Goal: Task Accomplishment & Management: Complete application form

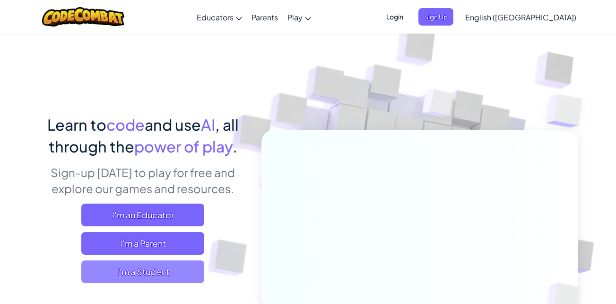
click at [161, 273] on span "I'm a Student" at bounding box center [142, 271] width 123 height 23
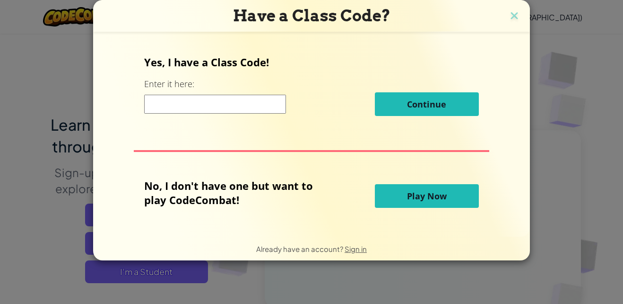
click at [183, 105] on input at bounding box center [215, 104] width 142 height 19
click at [513, 14] on img at bounding box center [515, 16] width 12 height 14
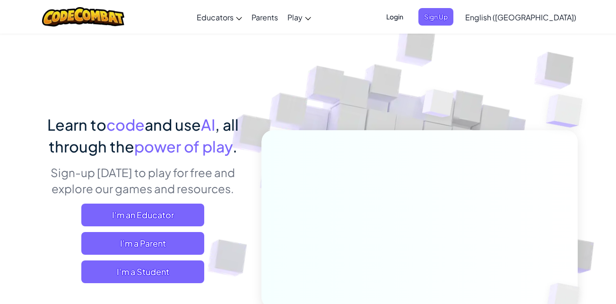
click at [409, 17] on span "Login" at bounding box center [395, 17] width 28 height 18
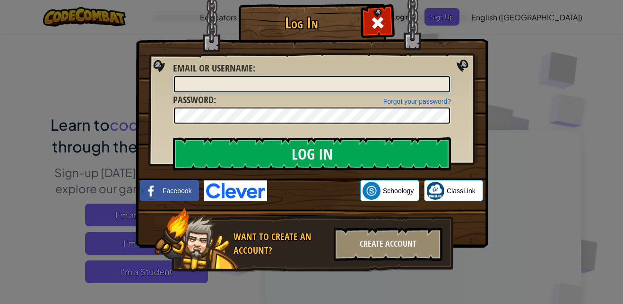
click at [288, 87] on input "Email or Username :" at bounding box center [312, 84] width 276 height 16
type input "[EMAIL_ADDRESS][DOMAIN_NAME]"
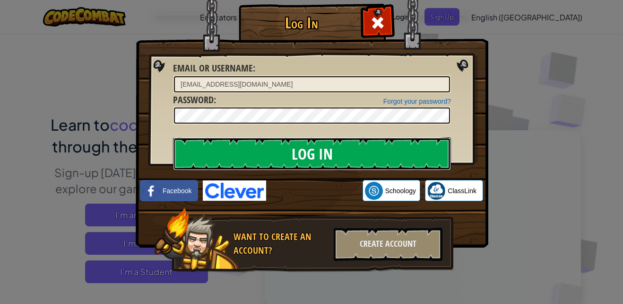
click at [304, 153] on input "Log In" at bounding box center [312, 153] width 278 height 33
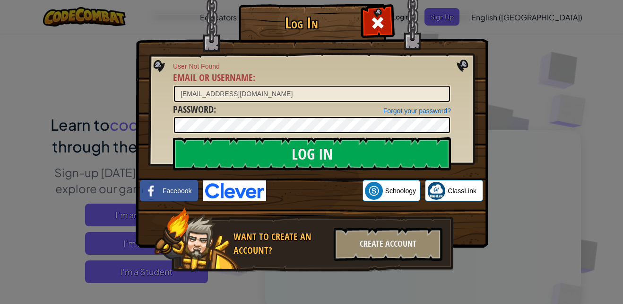
click at [509, 51] on div "Log In User Not Found Email or Username : Sanleal30@student.cfcaeagles.org Forg…" at bounding box center [311, 152] width 623 height 304
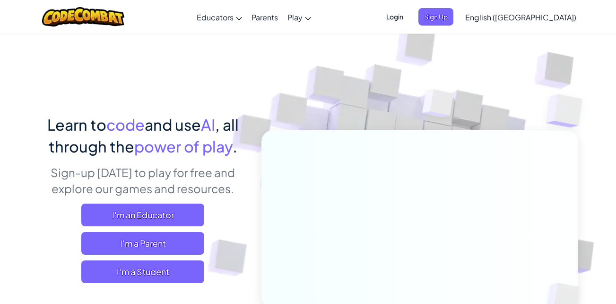
click at [409, 20] on span "Login" at bounding box center [395, 17] width 28 height 18
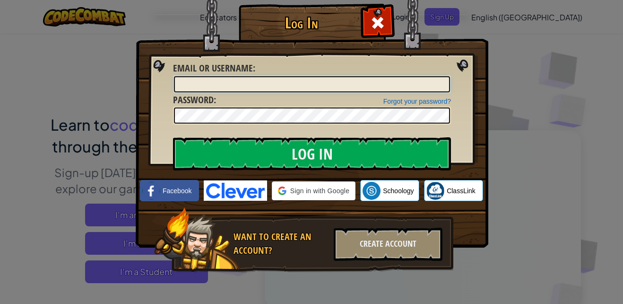
type input "Sanleal30@student.cfcaeagles.org"
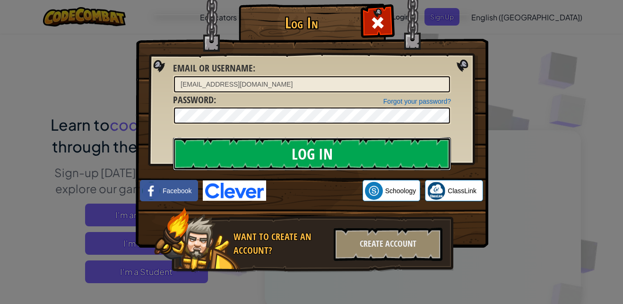
click at [252, 154] on input "Log In" at bounding box center [312, 153] width 278 height 33
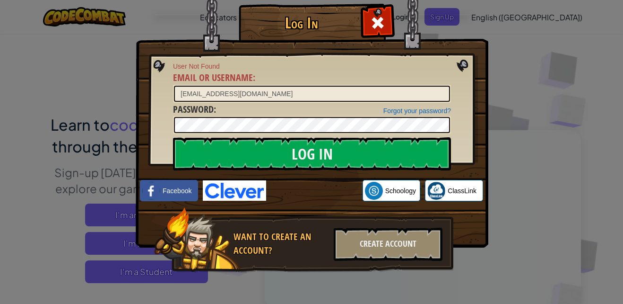
click at [501, 42] on div "Log In User Not Found Email or Username : Sanleal30@student.cfcaeagles.org Forg…" at bounding box center [311, 152] width 623 height 304
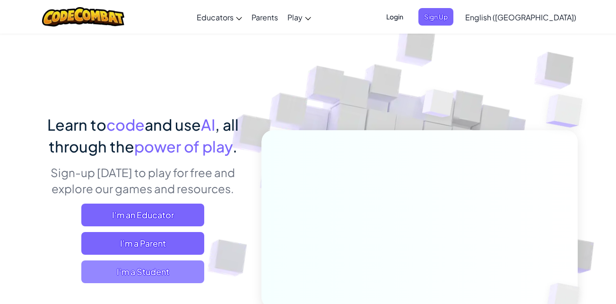
click at [150, 275] on span "I'm a Student" at bounding box center [142, 271] width 123 height 23
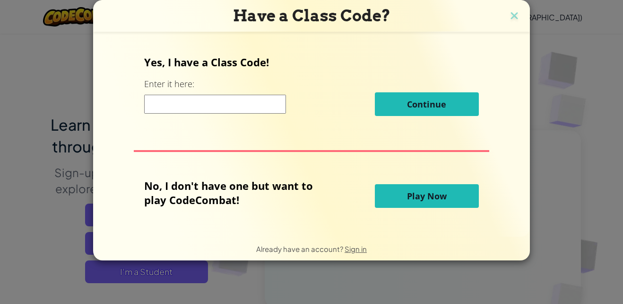
click at [200, 111] on input at bounding box center [215, 104] width 142 height 19
type input "YesWantZap"
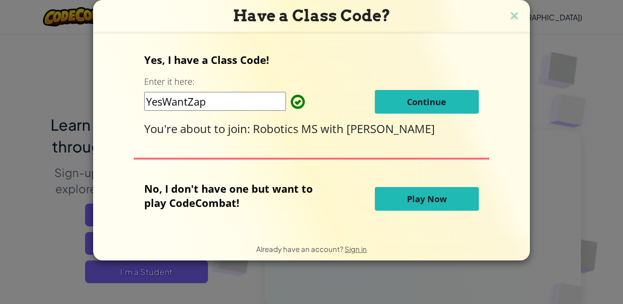
click at [421, 91] on button "Continue" at bounding box center [427, 102] width 104 height 24
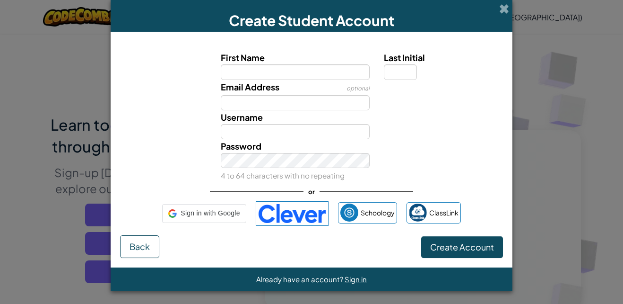
click at [426, 101] on div "Email Address optional" at bounding box center [311, 95] width 393 height 30
type input "Sanleal30@student.cfcaeagles.org"
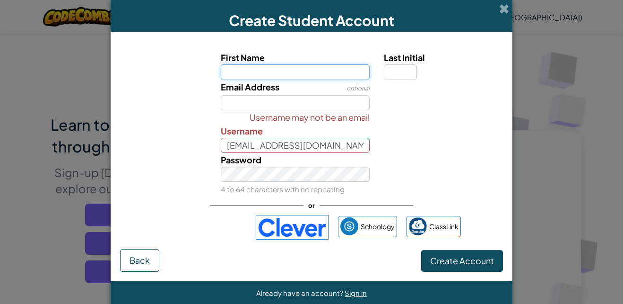
click at [300, 74] on input "First Name" at bounding box center [295, 71] width 149 height 15
type input "Santiago"
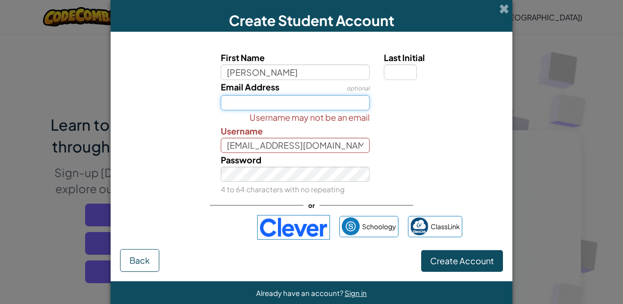
type input "Sanleal30@student.cfcaeagles.org"
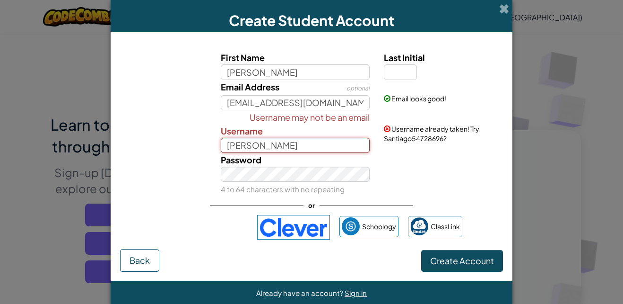
click at [266, 149] on input "Santiago" at bounding box center [295, 145] width 149 height 15
type input "S"
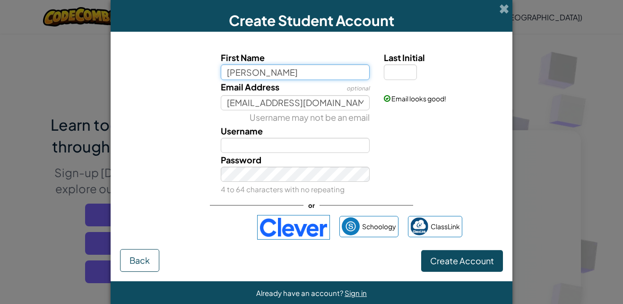
click at [316, 75] on input "Santiago" at bounding box center [295, 71] width 149 height 15
type input "S"
type input "Santiago"
click at [436, 147] on div "Username may not be an email Username" at bounding box center [311, 131] width 393 height 43
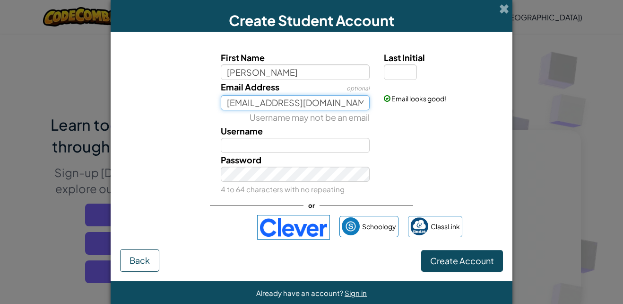
click at [312, 106] on input "Sanleal30@student.cfcaeagles.org" at bounding box center [295, 102] width 149 height 15
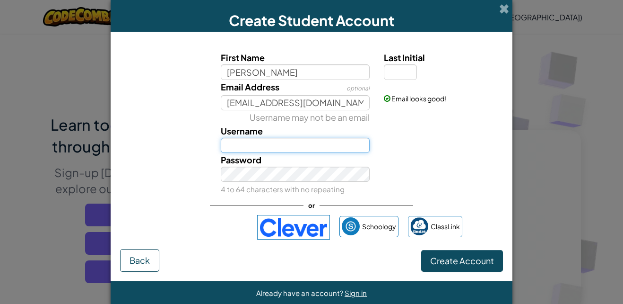
click at [357, 140] on input "Username" at bounding box center [295, 145] width 149 height 15
type input "S"
type input "sex"
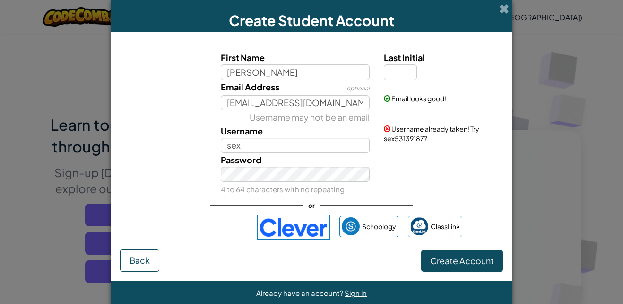
click at [148, 219] on div "First Name Santiago Last Initial Email Address optional Sanleal30@student.cfcae…" at bounding box center [311, 144] width 383 height 207
click at [410, 66] on input "Last Initial" at bounding box center [400, 71] width 33 height 15
type input "l"
click at [437, 190] on div "Password 4 to 64 characters with no repeating" at bounding box center [311, 174] width 393 height 43
click at [310, 145] on input "SantiagoL" at bounding box center [295, 145] width 149 height 15
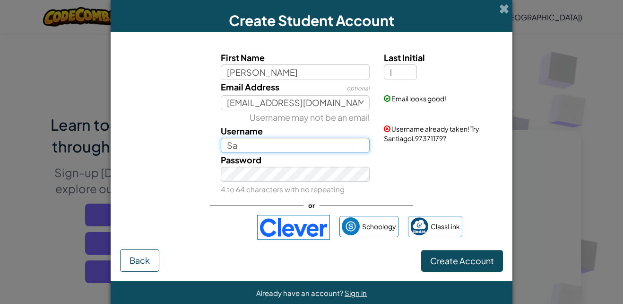
type input "S"
click at [465, 196] on div "First Name Santiago Last Initial l Email Address optional Sanleal30@student.cfc…" at bounding box center [311, 144] width 383 height 207
click at [312, 145] on input "sex" at bounding box center [295, 145] width 149 height 15
type input "s"
type input "v"
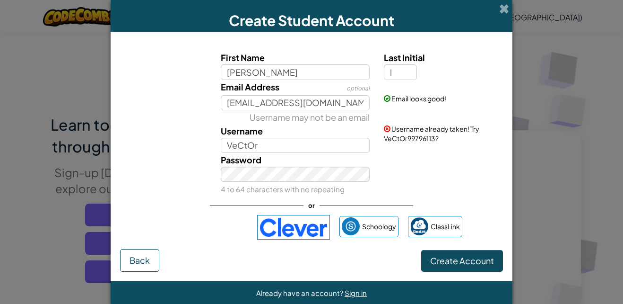
click at [285, 155] on div "Password 4 to 64 characters with no repeating" at bounding box center [296, 174] width 164 height 43
click at [264, 142] on input "VeCtOr" at bounding box center [295, 145] width 149 height 15
type input "V"
type input "ClankerBot69"
click at [414, 193] on div "Password 4 to 64 characters with no repeating" at bounding box center [311, 174] width 393 height 43
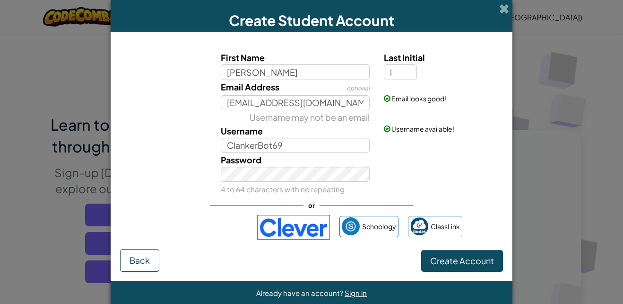
click at [443, 194] on div "Password 4 to 64 characters with no repeating" at bounding box center [311, 174] width 393 height 43
click at [453, 257] on span "Create Account" at bounding box center [462, 260] width 64 height 11
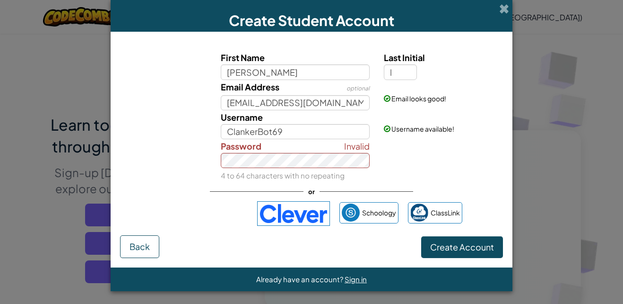
click at [250, 168] on div "Invalid Password 4 to 64 characters with no repeating" at bounding box center [296, 160] width 164 height 43
click at [441, 242] on span "Create Account" at bounding box center [462, 246] width 64 height 11
click at [439, 243] on span "Create Account" at bounding box center [462, 246] width 64 height 11
click at [447, 240] on button "Create Account" at bounding box center [462, 247] width 82 height 22
click at [288, 213] on img at bounding box center [293, 213] width 73 height 25
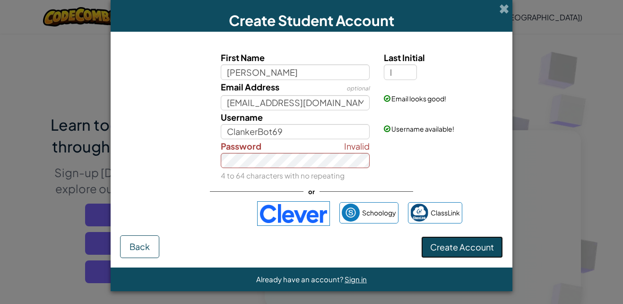
click at [452, 248] on span "Create Account" at bounding box center [462, 246] width 64 height 11
click at [445, 246] on span "Create Account" at bounding box center [462, 246] width 64 height 11
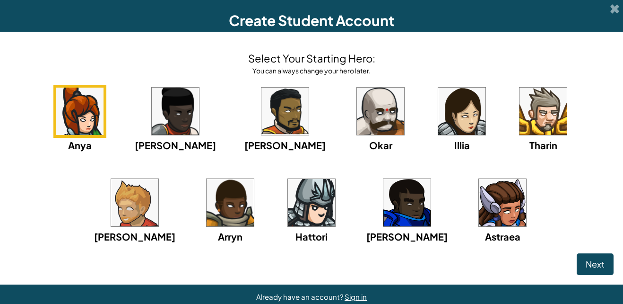
click at [93, 202] on div "Anya Ida Alejandro Okar Illia Tharin Ned Arryn Hattori Gordon Astraea" at bounding box center [311, 176] width 605 height 183
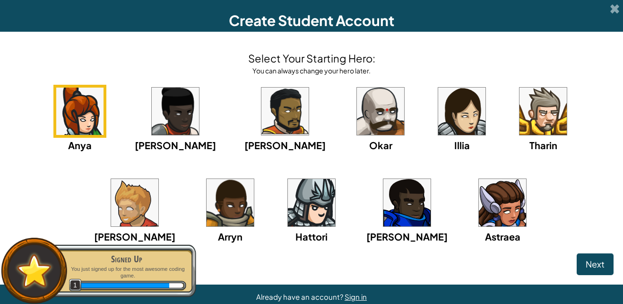
drag, startPoint x: 544, startPoint y: 132, endPoint x: 544, endPoint y: 184, distance: 53.0
click at [544, 184] on div "Anya Ida Alejandro Okar Illia Tharin Ned Arryn Hattori Gordon Astraea" at bounding box center [311, 176] width 605 height 183
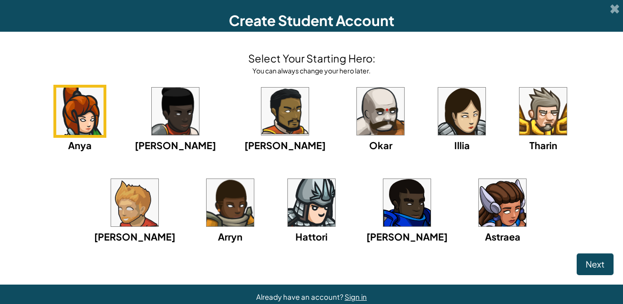
click at [288, 217] on img at bounding box center [311, 202] width 47 height 47
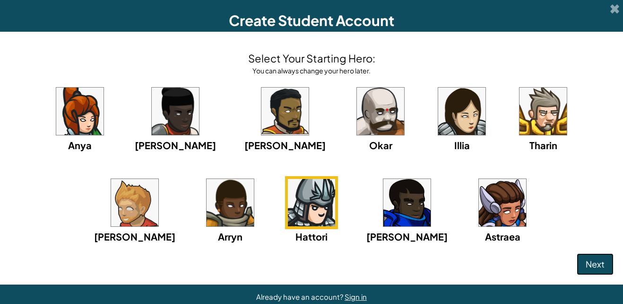
click at [587, 264] on span "Next" at bounding box center [595, 263] width 19 height 11
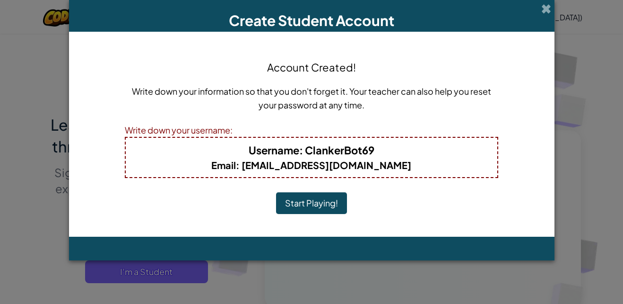
drag, startPoint x: 237, startPoint y: 155, endPoint x: 440, endPoint y: 167, distance: 204.2
click at [440, 167] on div "Username : ClankerBot69 Email : Sanleal30@student.cfcaeagles.org" at bounding box center [312, 157] width 374 height 41
click at [316, 209] on button "Start Playing!" at bounding box center [311, 203] width 71 height 22
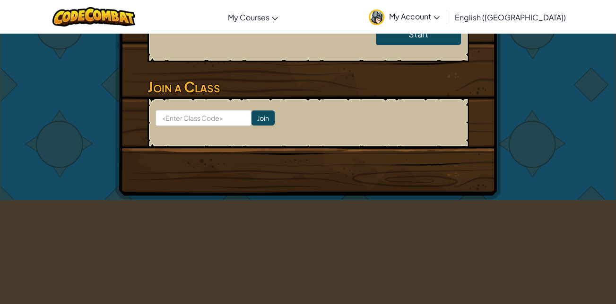
scroll to position [144, 0]
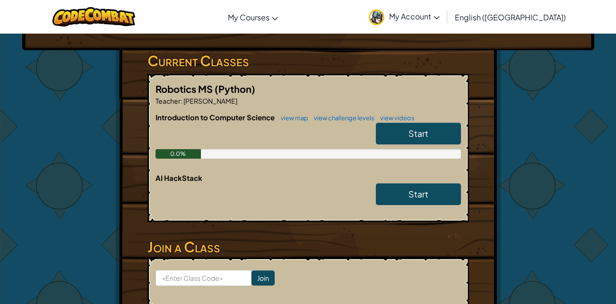
click at [434, 130] on link "Start" at bounding box center [418, 134] width 85 height 22
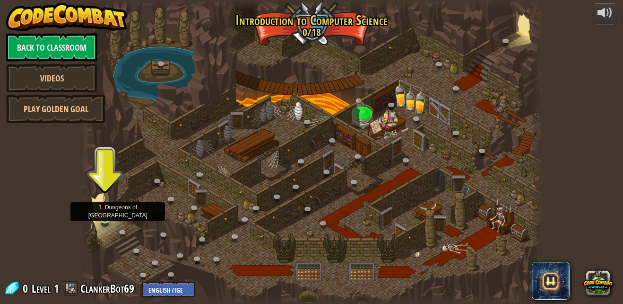
click at [105, 211] on img at bounding box center [104, 206] width 11 height 25
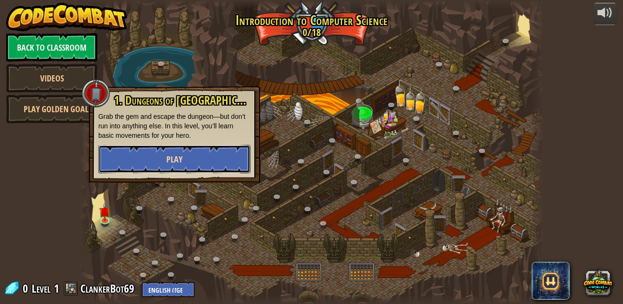
click at [174, 166] on button "Play" at bounding box center [174, 159] width 152 height 28
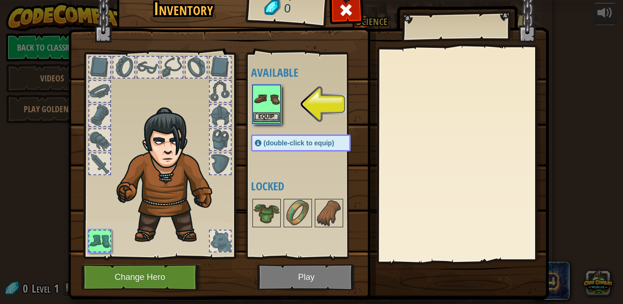
click at [263, 93] on img at bounding box center [267, 99] width 26 height 26
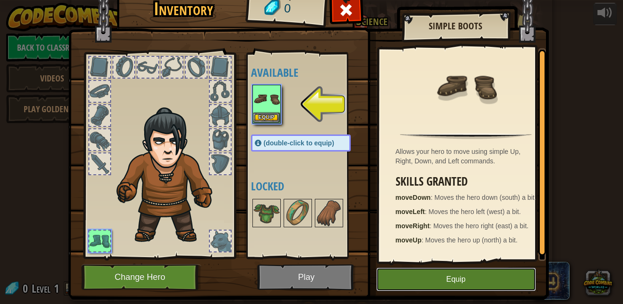
click at [408, 278] on button "Equip" at bounding box center [457, 279] width 160 height 24
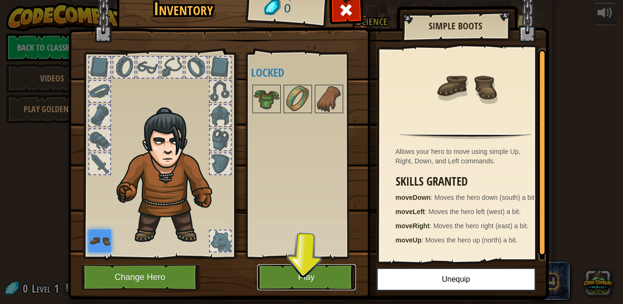
click at [308, 269] on button "Play" at bounding box center [306, 277] width 99 height 26
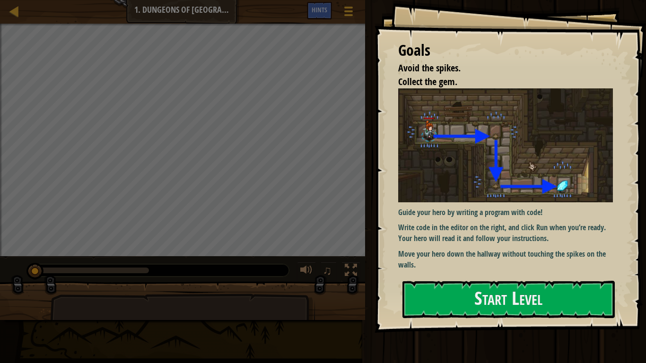
click at [533, 275] on div "Goals Avoid the spikes. Collect the gem. Guide your hero by writing a program w…" at bounding box center [511, 166] width 272 height 333
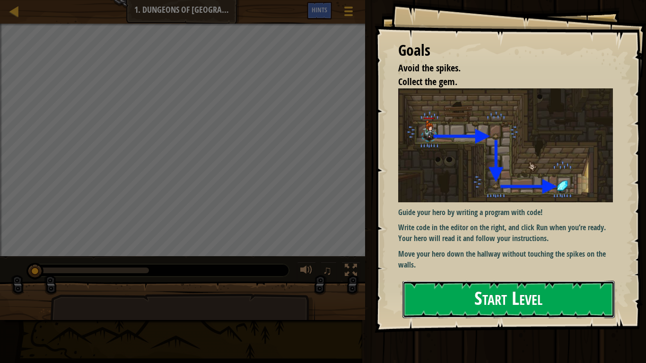
click at [465, 303] on button "Start Level" at bounding box center [509, 299] width 212 height 37
click at [445, 292] on button "Start Level" at bounding box center [509, 299] width 212 height 37
click at [519, 301] on button "Start Level" at bounding box center [509, 299] width 212 height 37
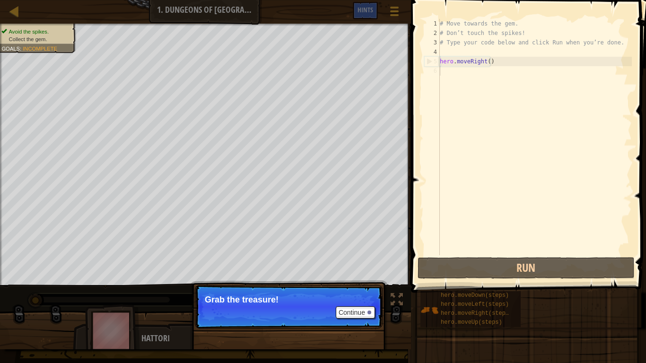
click at [327, 294] on p "Continue Grab the treasure!" at bounding box center [289, 307] width 188 height 44
click at [492, 40] on div "# Move towards the gem. # Don’t touch the spikes! # Type your code below and cl…" at bounding box center [535, 146] width 194 height 255
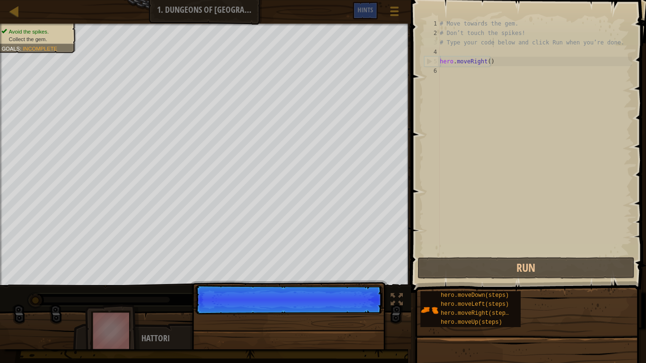
type textarea "# Type your code below and click Run when you’re done."
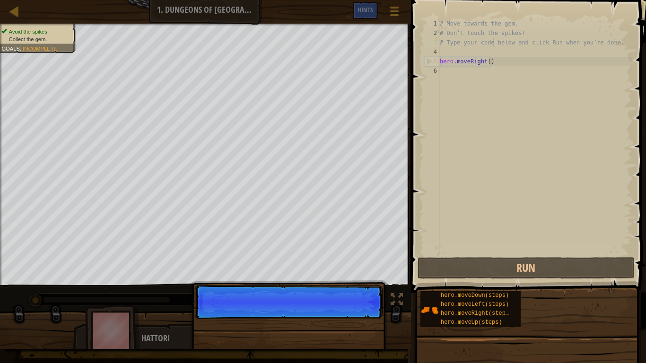
scroll to position [4, 0]
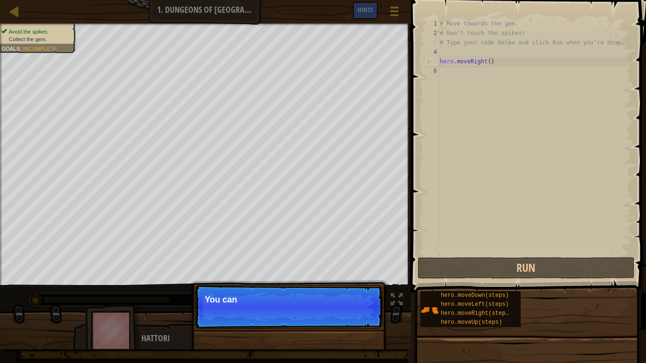
click at [507, 43] on div "# Move towards the gem. # Don’t touch the spikes! # Type your code below and cl…" at bounding box center [535, 146] width 194 height 255
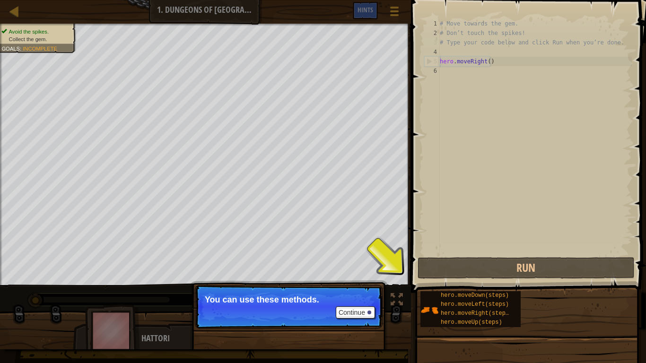
click at [492, 181] on div "# Move towards the gem. # Don’t touch the spikes! # Type your code below and cl…" at bounding box center [535, 146] width 194 height 255
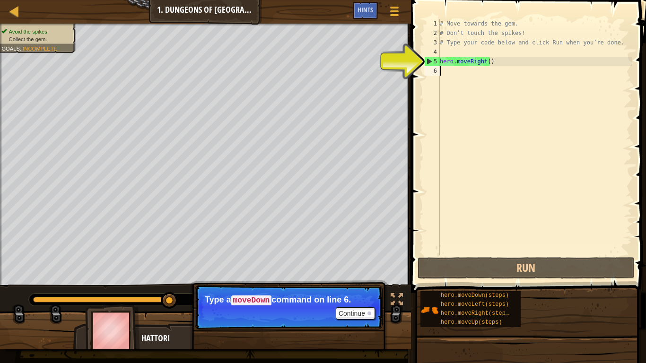
click at [441, 61] on div "# Move towards the gem. # Don’t touch the spikes! # Type your code below and cl…" at bounding box center [535, 146] width 194 height 255
click at [431, 61] on div "5" at bounding box center [432, 61] width 15 height 9
click at [430, 61] on div "5" at bounding box center [432, 61] width 15 height 9
click at [483, 65] on div "# Move towards the gem. # Don’t touch the spikes! # Type your code below and cl…" at bounding box center [535, 146] width 194 height 255
click at [486, 64] on div "# Move towards the gem. # Don’t touch the spikes! # Type your code below and cl…" at bounding box center [535, 146] width 194 height 255
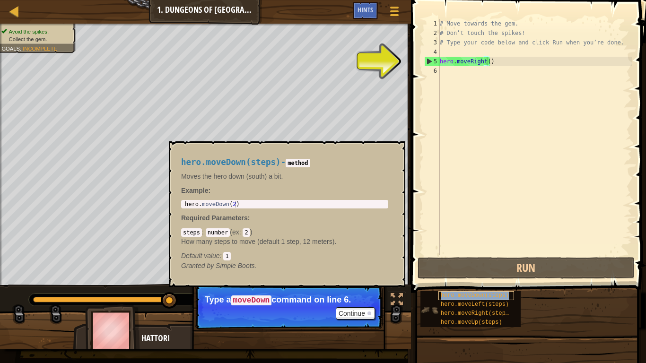
click at [497, 295] on span "hero.moveDown(steps)" at bounding box center [475, 295] width 68 height 7
type textarea "hero.moveDown(steps)"
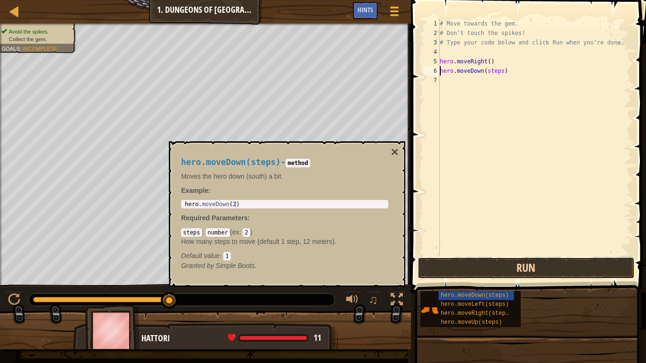
click at [480, 267] on button "Run" at bounding box center [526, 268] width 217 height 22
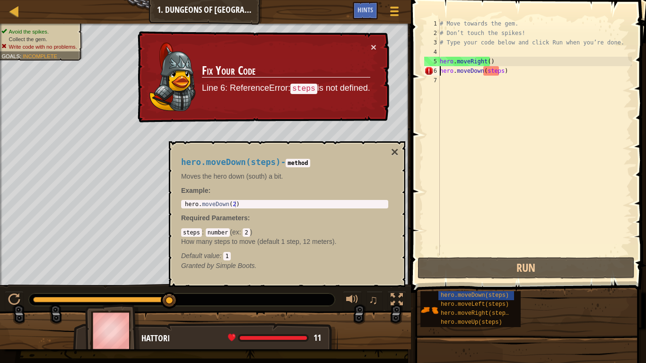
click at [477, 136] on div "# Move towards the gem. # Don’t touch the spikes! # Type your code below and cl…" at bounding box center [535, 146] width 194 height 255
click at [497, 69] on div "# Move towards the gem. # Don’t touch the spikes! # Type your code below and cl…" at bounding box center [535, 146] width 194 height 255
click at [499, 73] on div "# Move towards the gem. # Don’t touch the spikes! # Type your code below and cl…" at bounding box center [535, 146] width 194 height 255
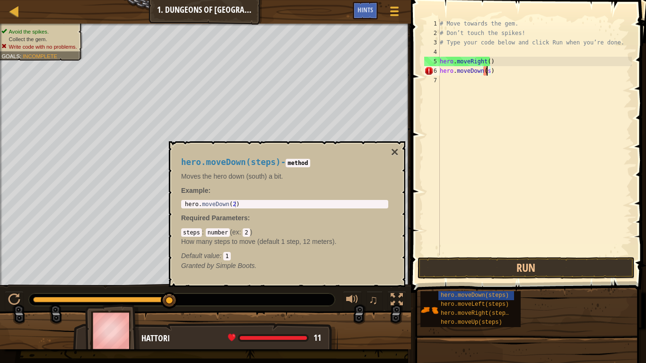
type textarea "hero.moveDown()"
click at [442, 164] on div "# Move towards the gem. # Don’t touch the spikes! # Type your code below and cl…" at bounding box center [535, 146] width 194 height 255
click at [395, 150] on button "×" at bounding box center [395, 152] width 8 height 13
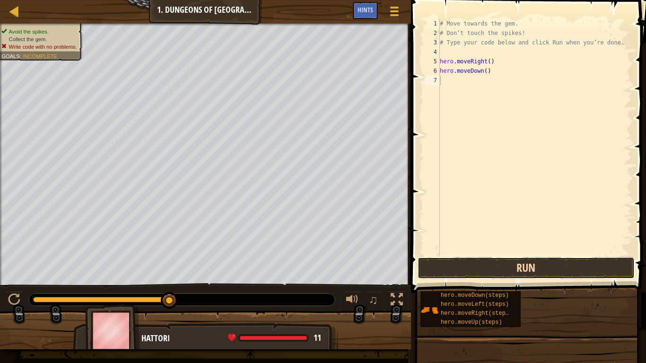
click at [460, 269] on button "Run" at bounding box center [526, 268] width 217 height 22
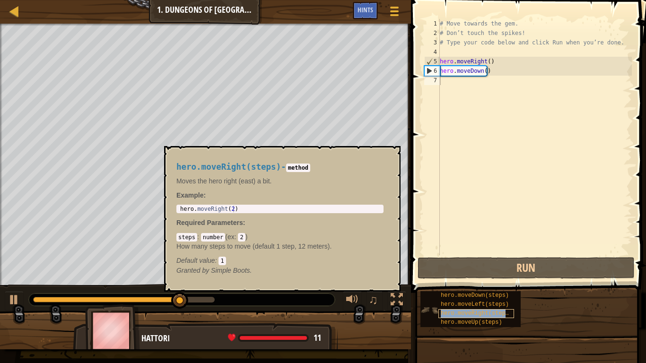
click at [491, 303] on span "hero.moveRight(steps)" at bounding box center [476, 313] width 71 height 7
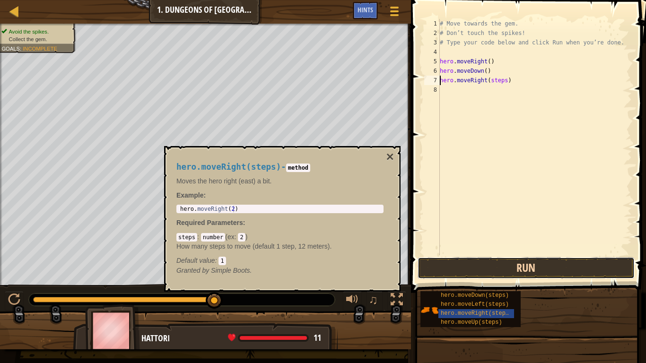
click at [539, 264] on button "Run" at bounding box center [526, 268] width 217 height 22
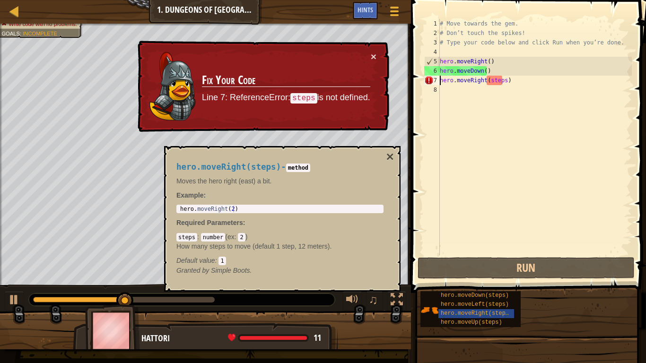
click at [389, 149] on div "hero.moveRight(steps) - method Moves the hero right (east) a bit. Example : 1 h…" at bounding box center [282, 219] width 237 height 146
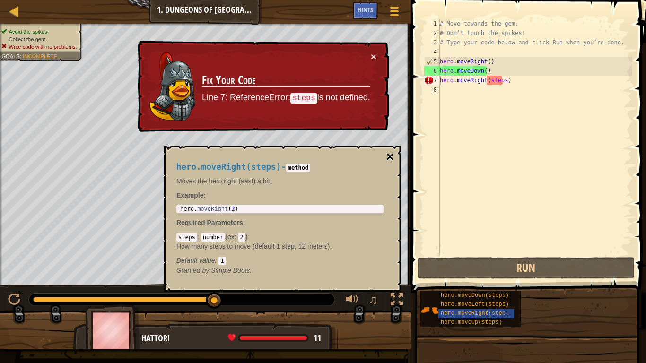
click at [390, 156] on button "×" at bounding box center [390, 156] width 8 height 13
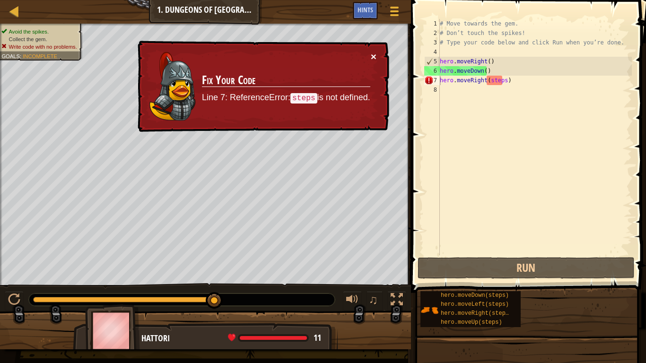
click at [372, 57] on button "×" at bounding box center [374, 57] width 6 height 10
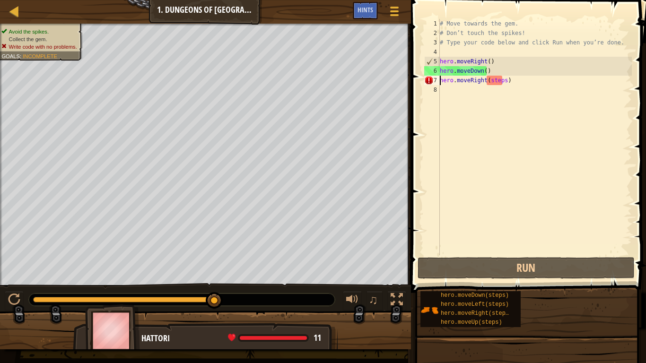
click at [503, 81] on div "# Move towards the gem. # Don’t touch the spikes! # Type your code below and cl…" at bounding box center [535, 146] width 194 height 255
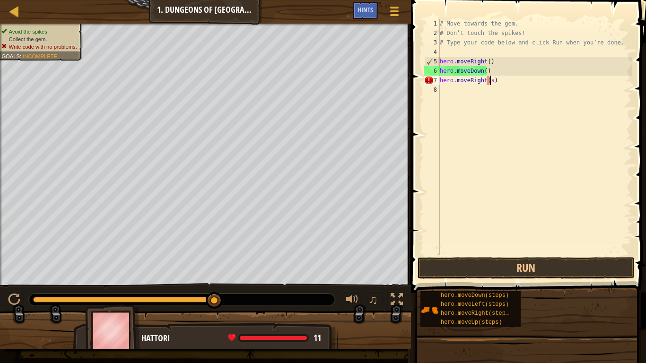
type textarea "hero.moveRight()"
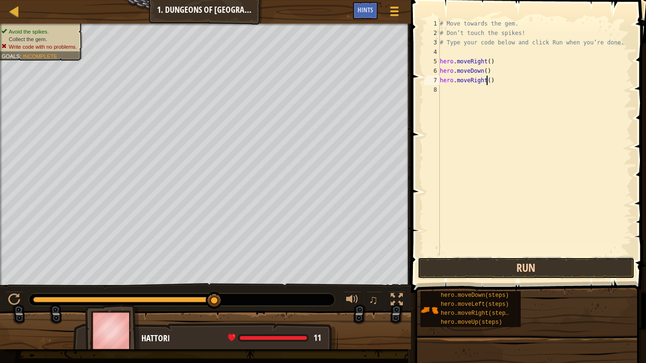
click at [497, 263] on button "Run" at bounding box center [526, 268] width 217 height 22
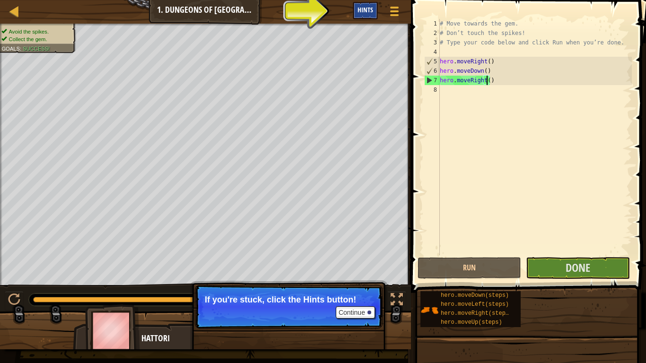
click at [365, 14] on span "Hints" at bounding box center [366, 9] width 16 height 9
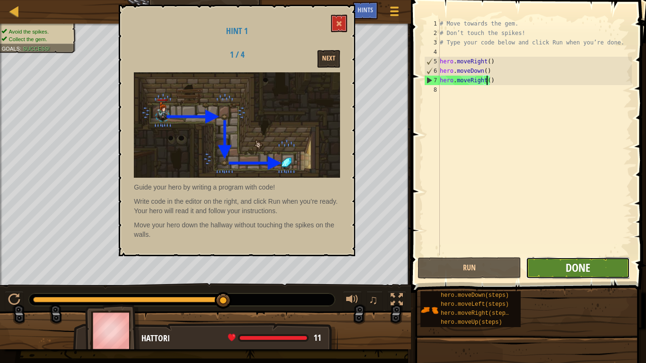
click at [585, 269] on span "Done" at bounding box center [578, 267] width 25 height 15
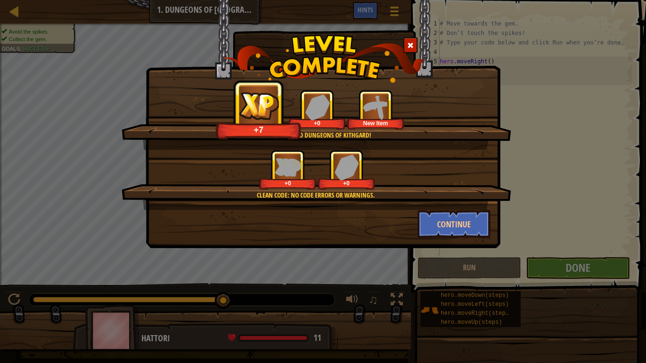
click at [264, 115] on img at bounding box center [259, 105] width 42 height 29
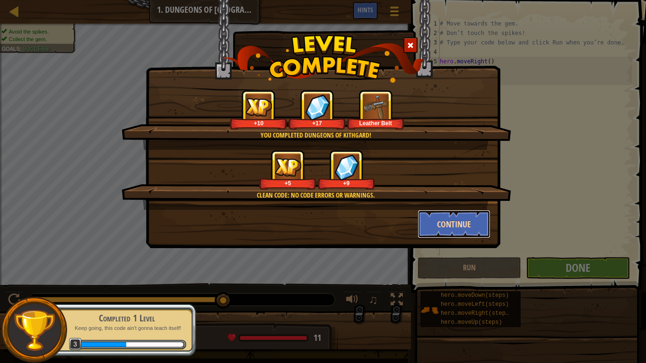
click at [443, 221] on button "Continue" at bounding box center [454, 224] width 73 height 28
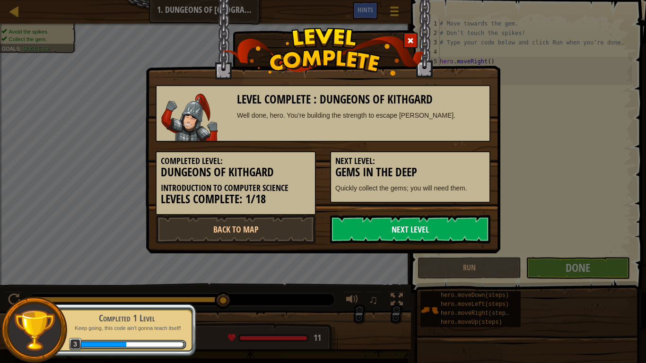
click at [441, 221] on link "Next Level" at bounding box center [410, 229] width 160 height 28
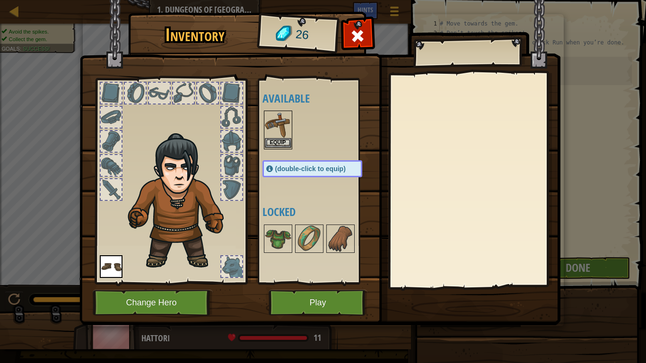
click at [272, 130] on img at bounding box center [278, 125] width 26 height 26
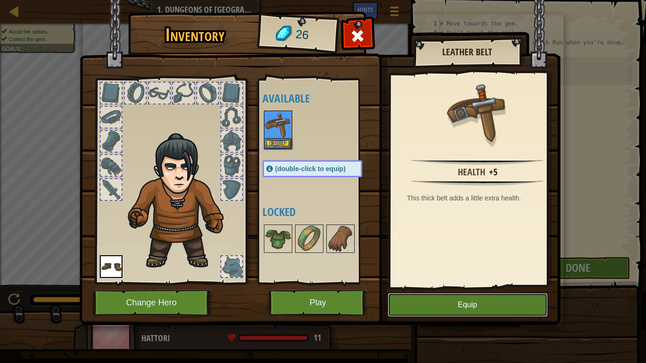
click at [498, 303] on button "Equip" at bounding box center [468, 305] width 160 height 24
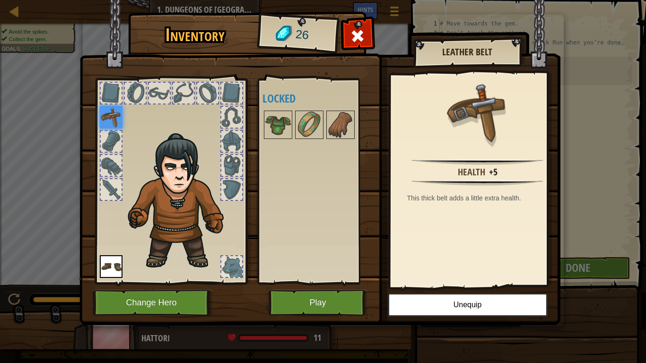
click at [113, 115] on img at bounding box center [111, 117] width 23 height 23
drag, startPoint x: 180, startPoint y: 185, endPoint x: 165, endPoint y: 233, distance: 50.0
click at [165, 233] on img at bounding box center [181, 202] width 116 height 138
click at [305, 127] on img at bounding box center [309, 125] width 26 height 26
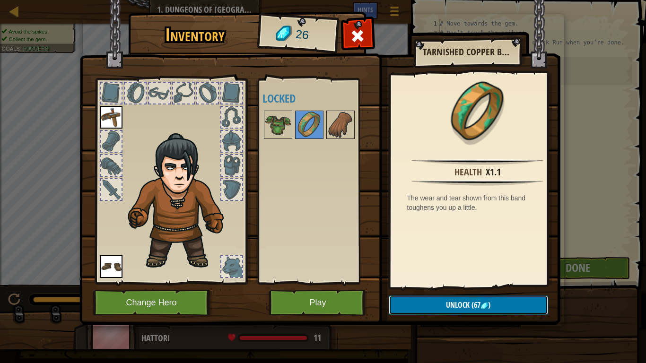
click at [448, 303] on span "Unlock" at bounding box center [458, 305] width 24 height 10
click at [344, 303] on button "Play" at bounding box center [318, 303] width 99 height 26
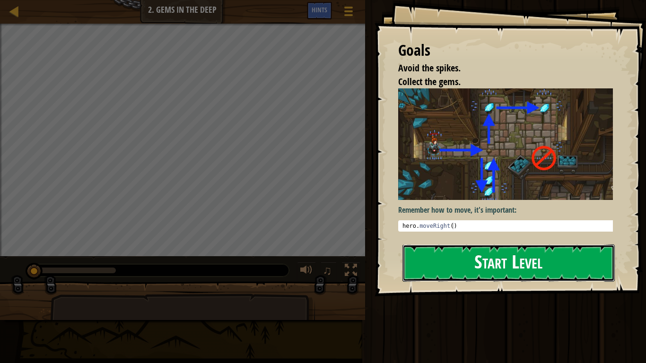
click at [465, 245] on button "Start Level" at bounding box center [509, 263] width 212 height 37
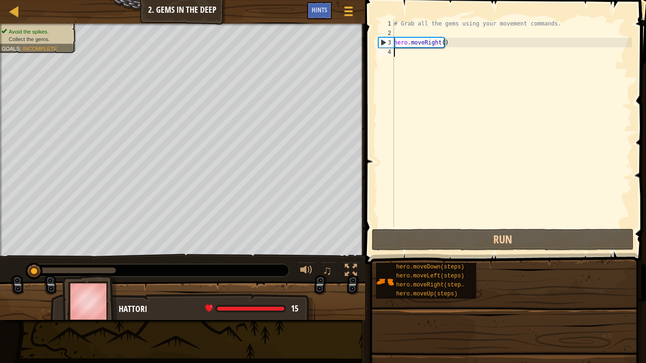
click at [311, 11] on div "Map Introduction to Computer Science 2. Gems in the Deep Game Menu Done Hints" at bounding box center [182, 12] width 365 height 24
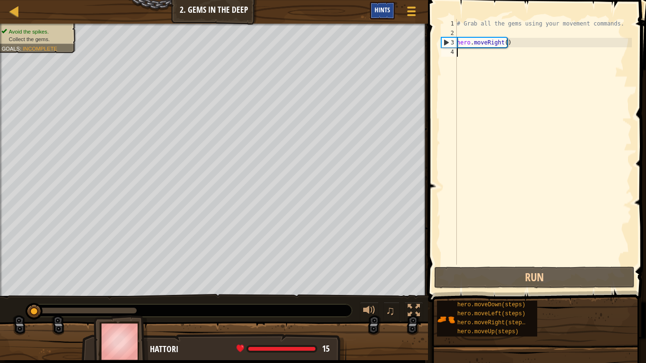
click at [378, 17] on div "Hints" at bounding box center [382, 11] width 25 height 18
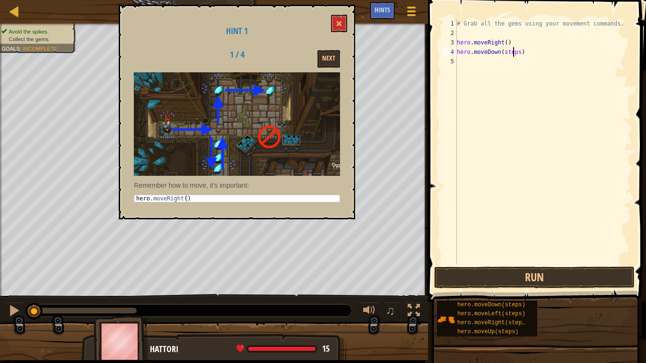
click at [515, 54] on div "# Grab all the gems using your movement commands. hero . moveRight ( ) hero . m…" at bounding box center [543, 151] width 177 height 265
click at [516, 54] on div "# Grab all the gems using your movement commands. hero . moveRight ( ) hero . m…" at bounding box center [543, 151] width 177 height 265
type textarea "hero.moveDown()"
click at [500, 62] on div "# Grab all the gems using your movement commands. hero . moveRight ( ) hero . m…" at bounding box center [543, 151] width 177 height 265
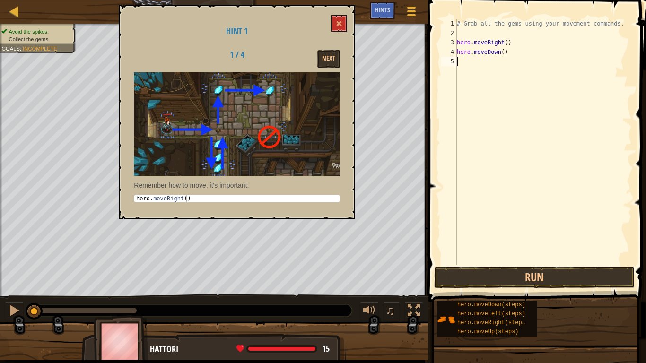
scroll to position [4, 0]
drag, startPoint x: 478, startPoint y: 320, endPoint x: 522, endPoint y: 79, distance: 245.2
drag, startPoint x: 522, startPoint y: 79, endPoint x: 486, endPoint y: 80, distance: 36.0
click at [486, 80] on div "# Grab all the gems using your movement commands. hero . moveRight ( ) hero . m…" at bounding box center [543, 151] width 177 height 265
click at [519, 61] on div "# Grab all the gems using your movement commands. hero . moveRight ( ) hero . m…" at bounding box center [543, 151] width 177 height 265
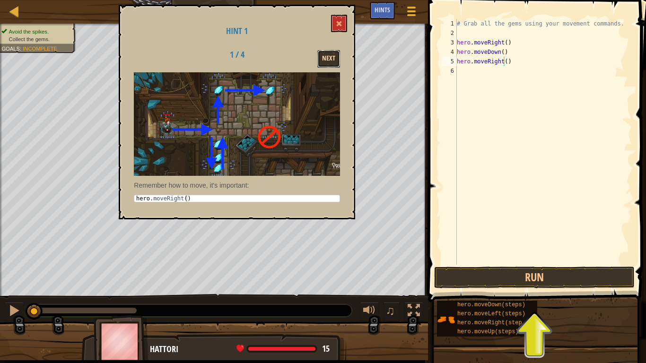
click at [330, 61] on button "Next" at bounding box center [328, 59] width 23 height 18
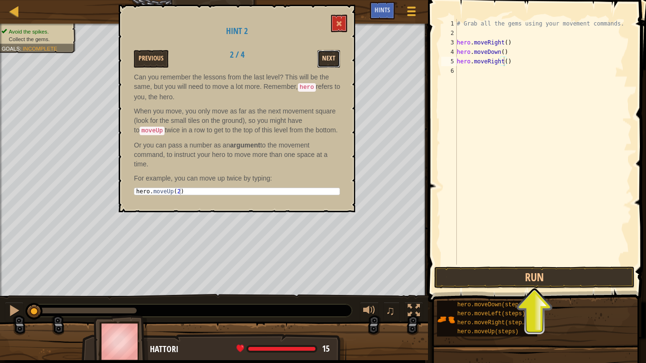
click at [328, 56] on button "Next" at bounding box center [328, 59] width 23 height 18
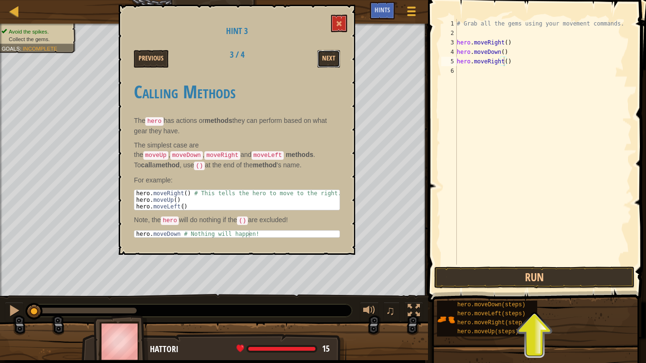
click at [328, 56] on button "Next" at bounding box center [328, 59] width 23 height 18
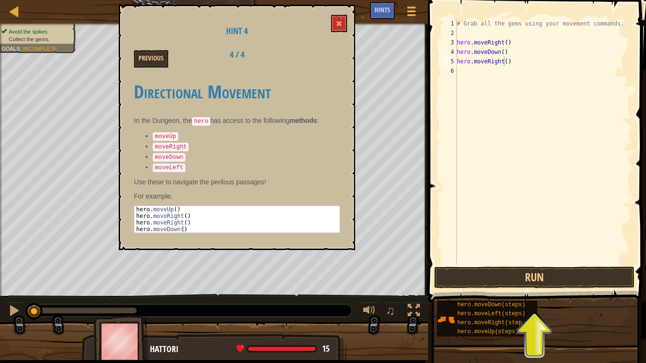
click at [328, 56] on div "Previous 4 / 4" at bounding box center [237, 59] width 220 height 18
click at [334, 27] on button at bounding box center [339, 24] width 16 height 18
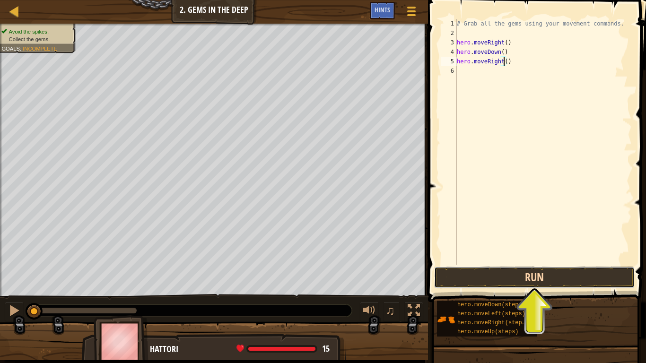
click at [503, 282] on button "Run" at bounding box center [534, 278] width 201 height 22
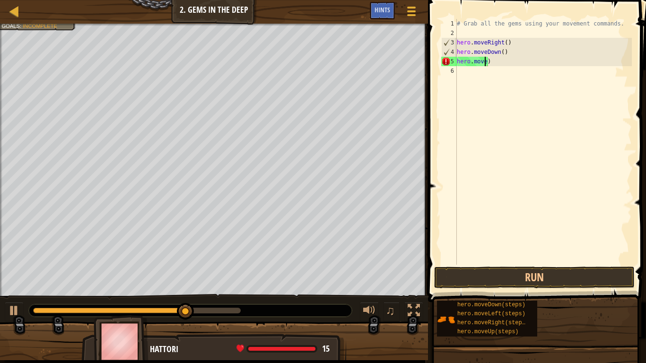
scroll to position [4, 2]
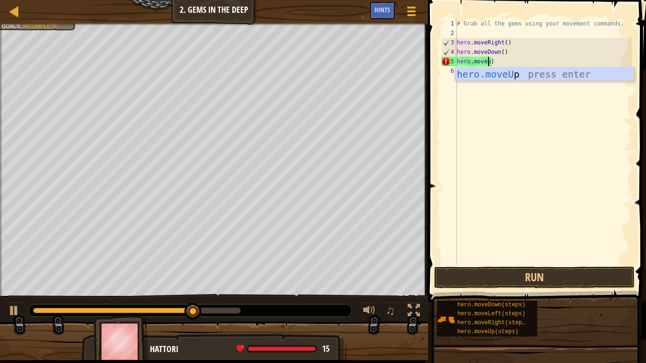
type textarea "hero.moveuo)"
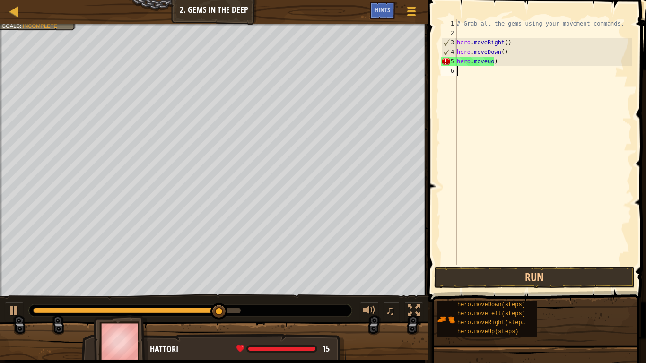
click at [487, 88] on div "# Grab all the gems using your movement commands. hero . moveRight ( ) hero . m…" at bounding box center [543, 151] width 177 height 265
click at [489, 64] on div "# Grab all the gems using your movement commands. hero . moveRight ( ) hero . m…" at bounding box center [543, 151] width 177 height 265
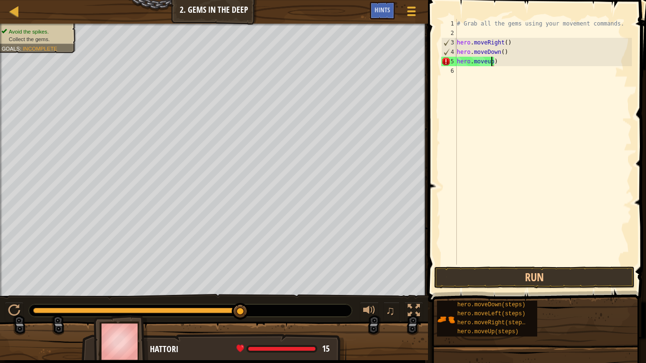
click at [490, 64] on div "# Grab all the gems using your movement commands. hero . moveRight ( ) hero . m…" at bounding box center [543, 151] width 177 height 265
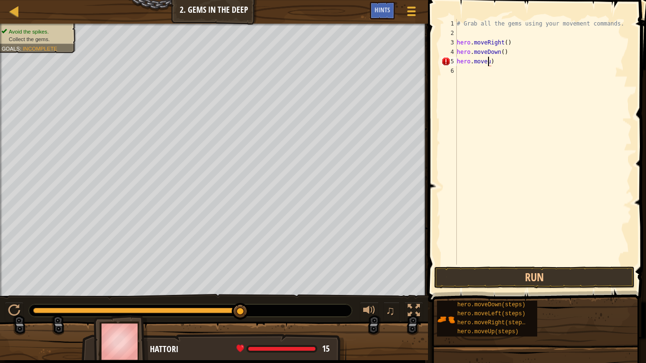
type textarea "hero.moveup)"
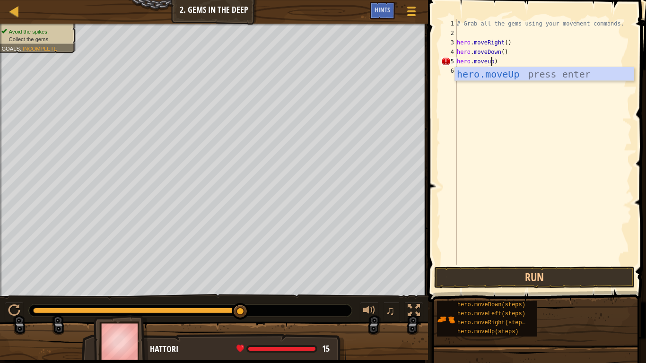
scroll to position [4, 2]
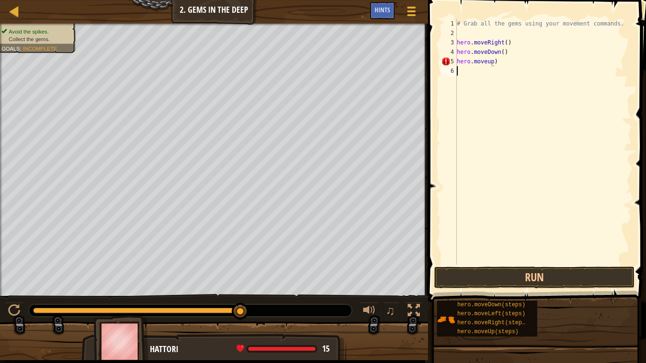
click at [509, 113] on div "# Grab all the gems using your movement commands. hero . moveRight ( ) hero . m…" at bounding box center [543, 151] width 177 height 265
click at [500, 275] on button "Run" at bounding box center [534, 278] width 201 height 22
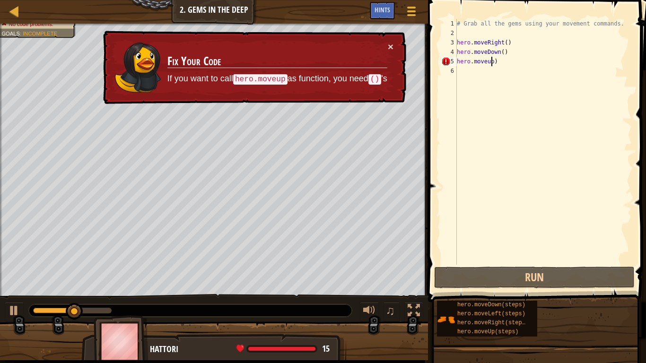
click at [491, 64] on div "# Grab all the gems using your movement commands. hero . moveRight ( ) hero . m…" at bounding box center [543, 151] width 177 height 265
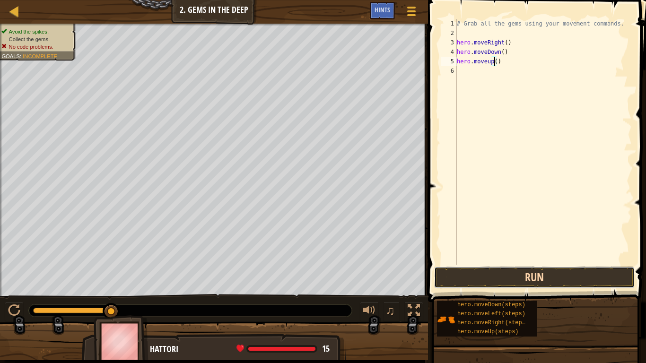
click at [465, 282] on button "Run" at bounding box center [534, 278] width 201 height 22
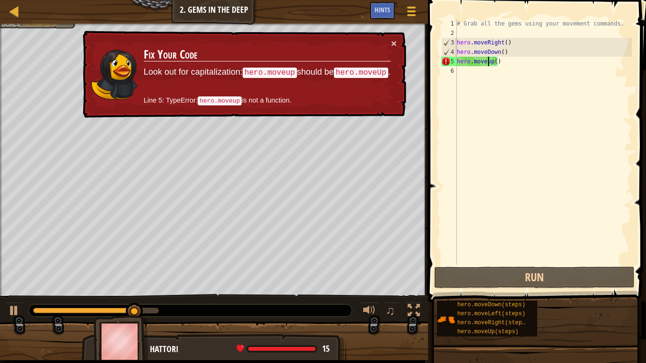
click at [488, 64] on div "# Grab all the gems using your movement commands. hero . moveRight ( ) hero . m…" at bounding box center [543, 151] width 177 height 265
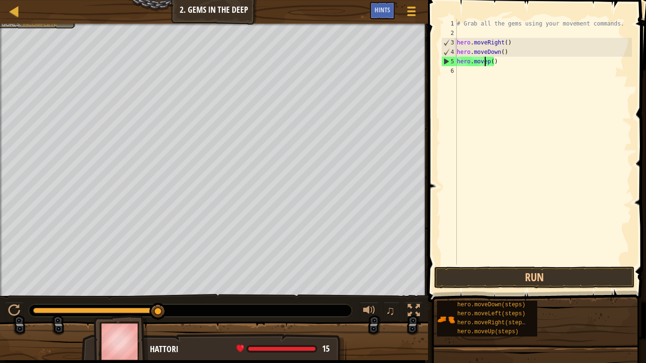
type textarea "hero.moveUp()"
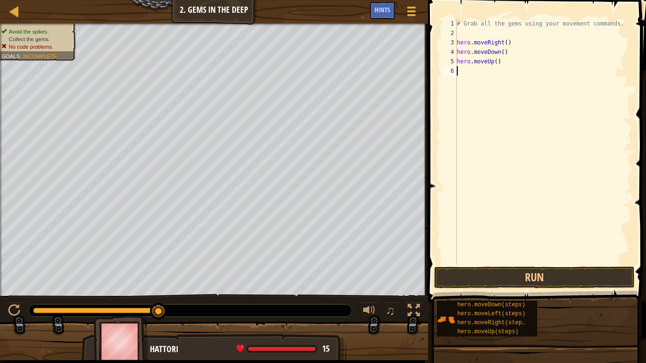
click at [583, 187] on div "# Grab all the gems using your movement commands. hero . moveRight ( ) hero . m…" at bounding box center [543, 151] width 177 height 265
click at [511, 272] on button "Run" at bounding box center [534, 278] width 201 height 22
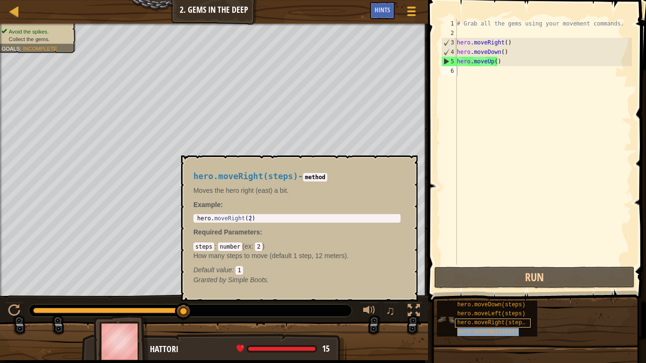
type textarea "hero.moveUp(steps)"
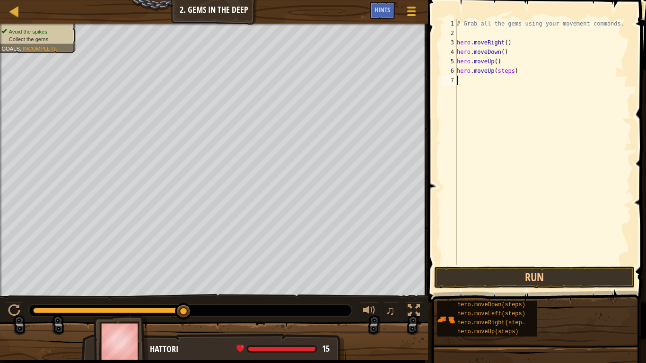
click at [518, 151] on div "# Grab all the gems using your movement commands. hero . moveRight ( ) hero . m…" at bounding box center [543, 151] width 177 height 265
click at [509, 72] on div "# Grab all the gems using your movement commands. hero . moveRight ( ) hero . m…" at bounding box center [543, 151] width 177 height 265
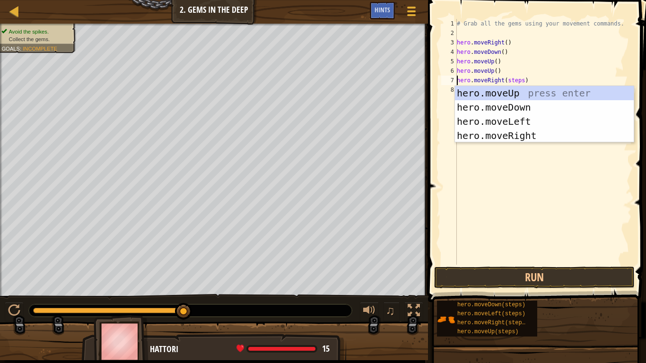
click at [544, 81] on div "# Grab all the gems using your movement commands. hero . moveRight ( ) hero . m…" at bounding box center [543, 151] width 177 height 265
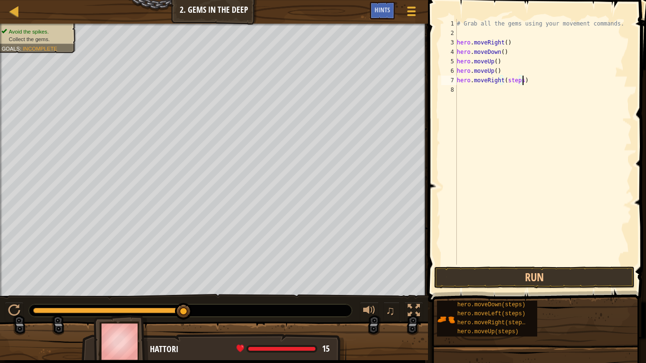
click at [520, 81] on div "# Grab all the gems using your movement commands. hero . moveRight ( ) hero . m…" at bounding box center [543, 151] width 177 height 265
click at [486, 269] on button "Run" at bounding box center [534, 278] width 201 height 22
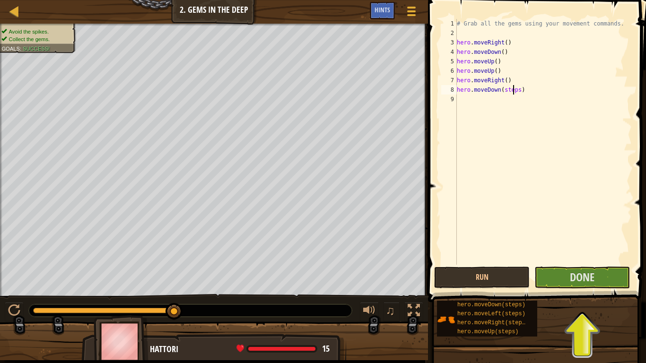
click at [514, 92] on div "# Grab all the gems using your movement commands. hero . moveRight ( ) hero . m…" at bounding box center [543, 151] width 177 height 265
click at [517, 93] on div "# Grab all the gems using your movement commands. hero . moveRight ( ) hero . m…" at bounding box center [543, 151] width 177 height 265
type textarea "hero.moveDown()"
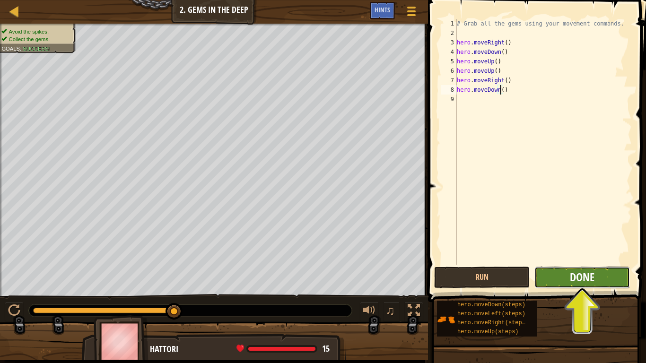
click at [589, 280] on span "Done" at bounding box center [582, 277] width 25 height 15
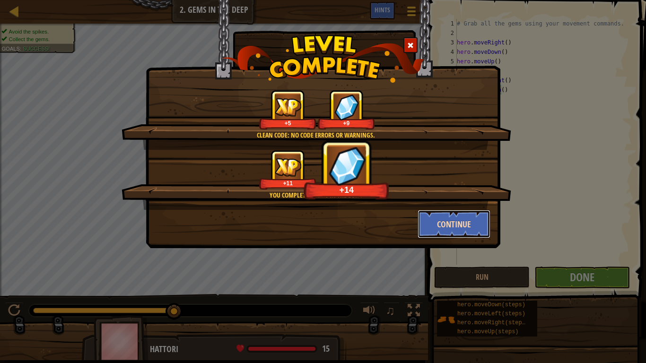
click at [475, 223] on button "Continue" at bounding box center [454, 224] width 73 height 28
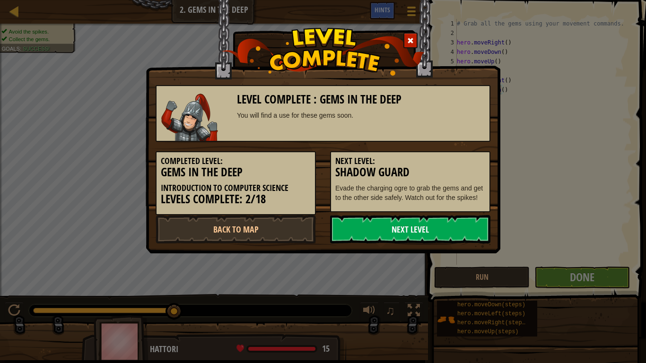
click at [417, 233] on link "Next Level" at bounding box center [410, 229] width 160 height 28
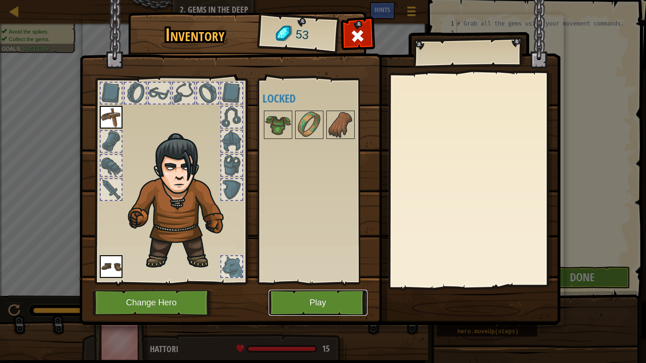
click at [324, 303] on button "Play" at bounding box center [318, 303] width 99 height 26
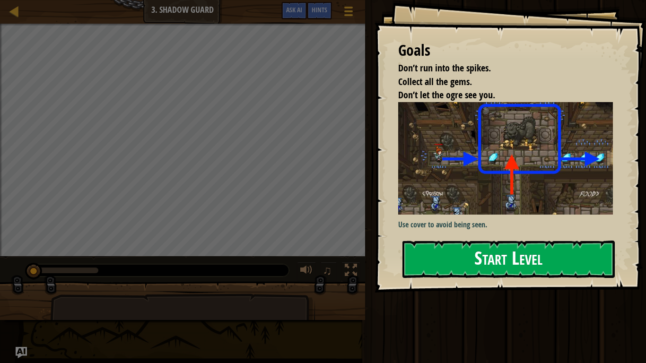
click at [503, 258] on button "Start Level" at bounding box center [509, 259] width 212 height 37
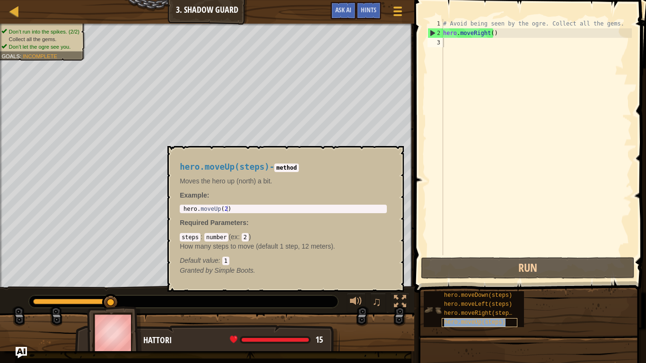
click at [498, 303] on span "hero.moveUp(steps)" at bounding box center [474, 322] width 61 height 7
click at [487, 35] on div "# Avoid being seen by the ogre. Collect all the gems. hero . moveRight ( )" at bounding box center [536, 146] width 191 height 255
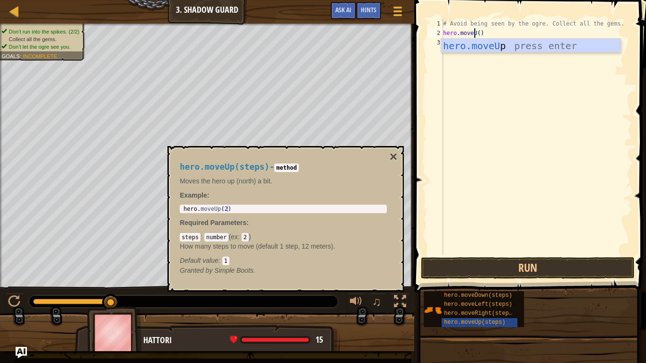
scroll to position [4, 3]
type textarea "hero.moveUp()"
click at [490, 54] on div "# Avoid being seen by the ogre. Collect all the gems. hero . moveUp ( )" at bounding box center [536, 146] width 191 height 255
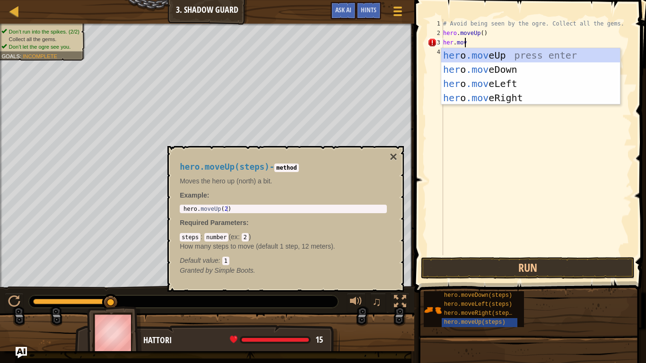
scroll to position [4, 1]
type textarea "her.move"
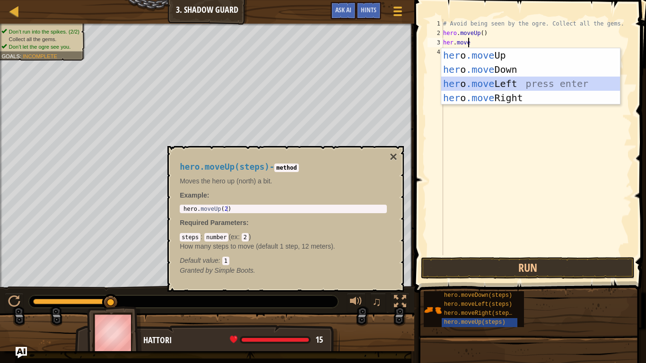
click at [517, 83] on div "her o .move Up press enter her o .move Down press enter her o .move Left press …" at bounding box center [530, 90] width 179 height 85
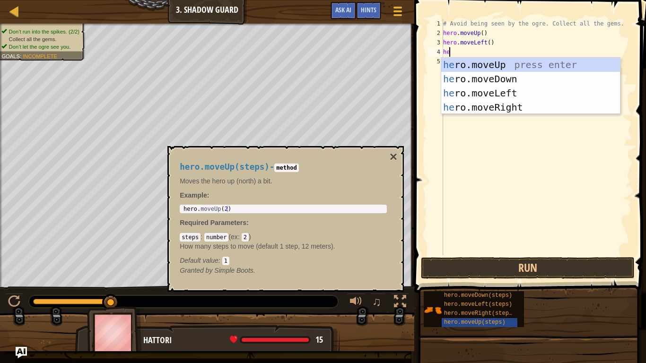
type textarea "her"
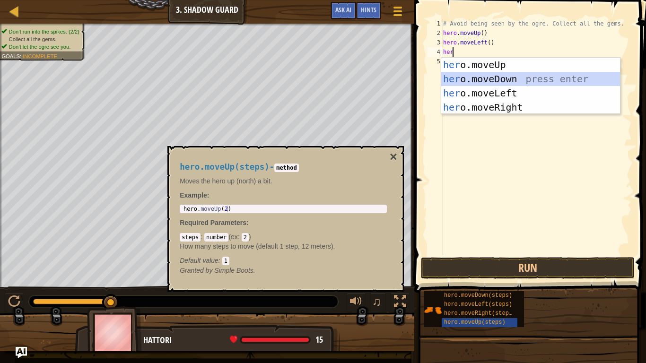
click at [509, 79] on div "her o.moveUp press enter her o.moveDown press enter her o.moveLeft press enter …" at bounding box center [530, 100] width 179 height 85
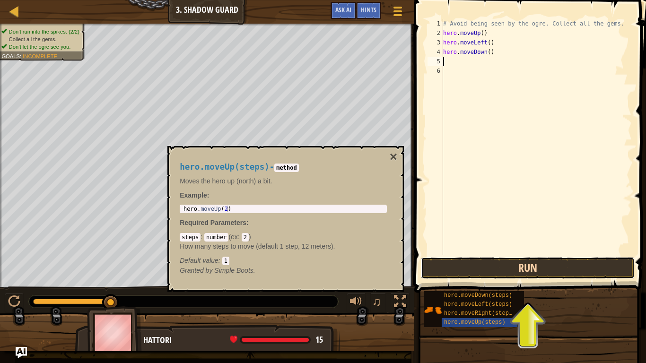
click at [513, 266] on button "Run" at bounding box center [528, 268] width 214 height 22
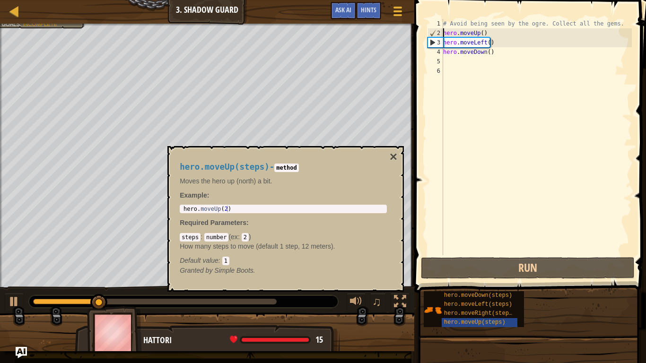
click at [444, 34] on div "# Avoid being seen by the ogre. Collect all the gems. hero . moveUp ( ) hero . …" at bounding box center [536, 146] width 191 height 255
type textarea "hero.moveUp()"
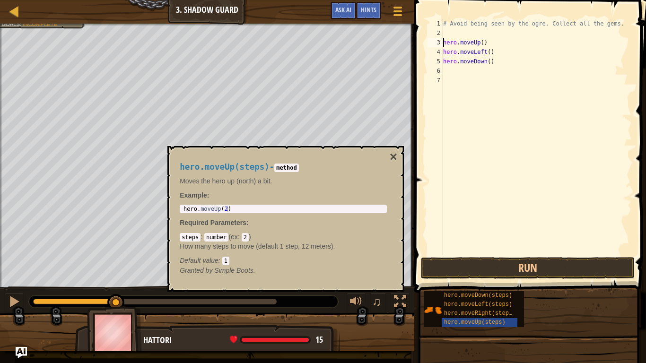
click at [444, 34] on div "# Avoid being seen by the ogre. Collect all the gems. hero . moveUp ( ) hero . …" at bounding box center [536, 146] width 191 height 255
click at [485, 273] on button "Run" at bounding box center [528, 268] width 214 height 22
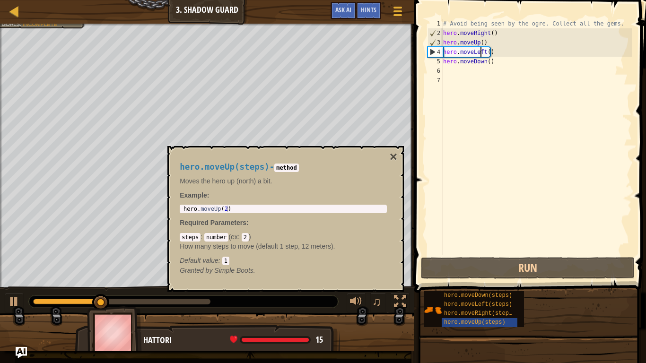
click at [482, 54] on div "# Avoid being seen by the ogre. Collect all the gems. hero . moveRight ( ) hero…" at bounding box center [536, 146] width 191 height 255
click at [482, 53] on div "# Avoid being seen by the ogre. Collect all the gems. hero . moveRight ( ) hero…" at bounding box center [536, 146] width 191 height 255
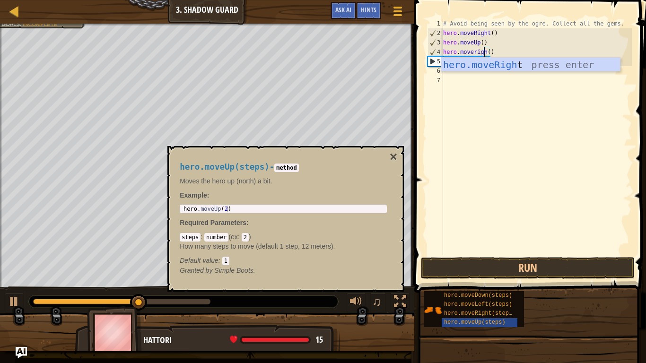
type textarea "hero.moveright()"
click at [495, 142] on div "# Avoid being seen by the ogre. Collect all the gems. hero . moveRight ( ) hero…" at bounding box center [536, 146] width 191 height 255
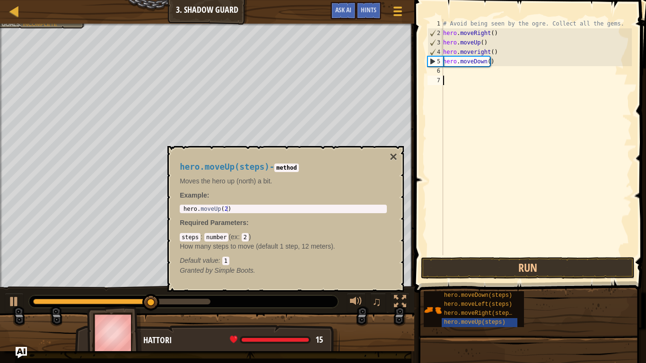
scroll to position [4, 0]
click at [464, 274] on button "Run" at bounding box center [528, 268] width 214 height 22
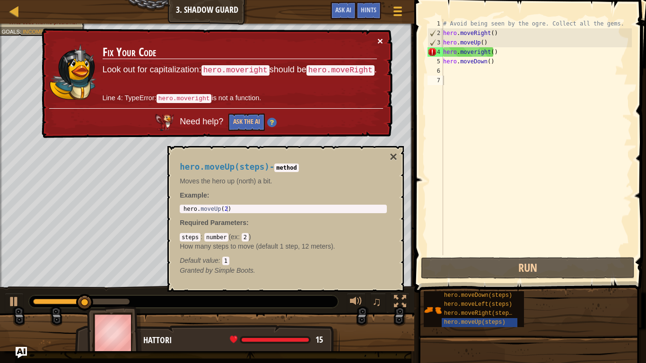
click at [381, 44] on button "×" at bounding box center [380, 41] width 6 height 10
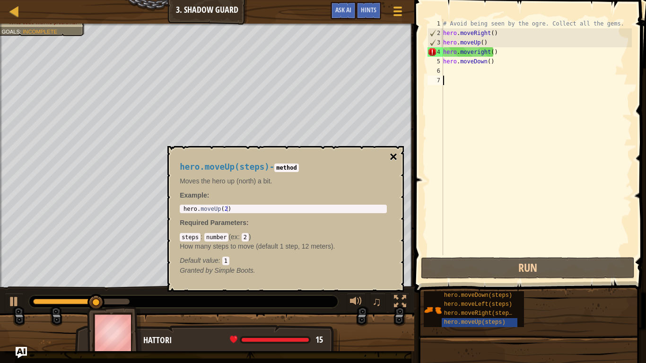
click at [393, 155] on button "×" at bounding box center [394, 156] width 8 height 13
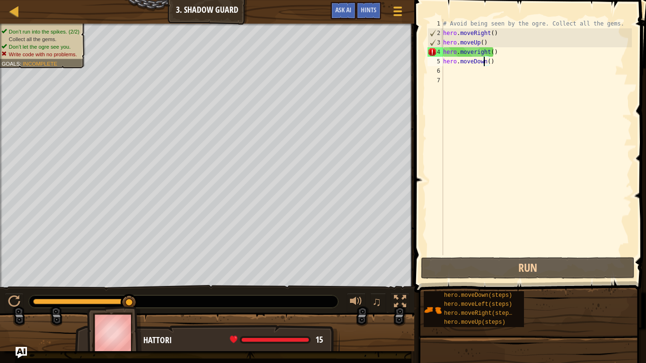
click at [482, 65] on div "# Avoid being seen by the ogre. Collect all the gems. hero . moveRight ( ) hero…" at bounding box center [536, 146] width 191 height 255
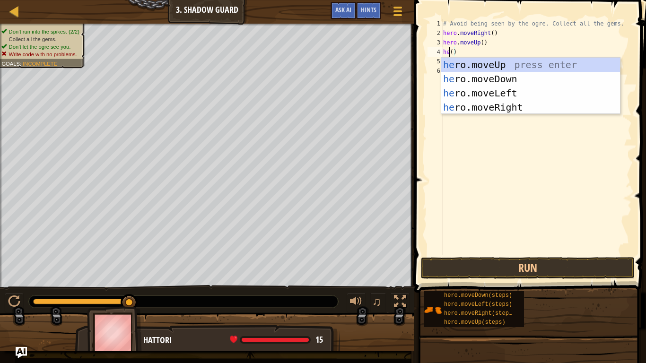
scroll to position [4, 1]
click at [495, 105] on div "hero .moveUp press enter hero .moveDown press enter hero .moveLeft press enter …" at bounding box center [530, 100] width 179 height 85
type textarea "hero.moveRight"
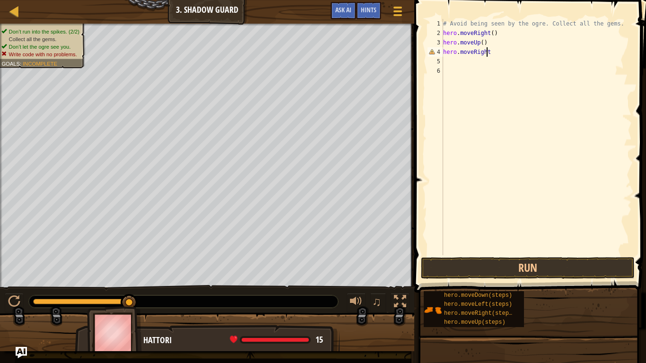
click at [461, 67] on div "# Avoid being seen by the ogre. Collect all the gems. hero . moveRight ( ) hero…" at bounding box center [536, 146] width 191 height 255
click at [458, 61] on div "# Avoid being seen by the ogre. Collect all the gems. hero . moveRight ( ) hero…" at bounding box center [536, 146] width 191 height 255
click at [497, 56] on div "# Avoid being seen by the ogre. Collect all the gems. hero . moveRight ( ) hero…" at bounding box center [536, 146] width 191 height 255
type textarea "hero.moveRight()"
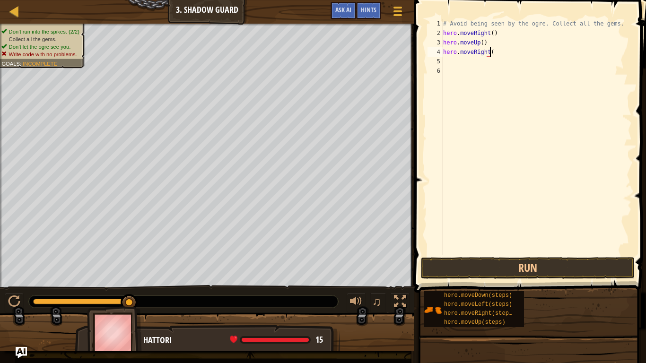
scroll to position [4, 4]
click at [477, 63] on div "# Avoid being seen by the ogre. Collect all the gems. hero . moveRight ( ) hero…" at bounding box center [536, 146] width 191 height 255
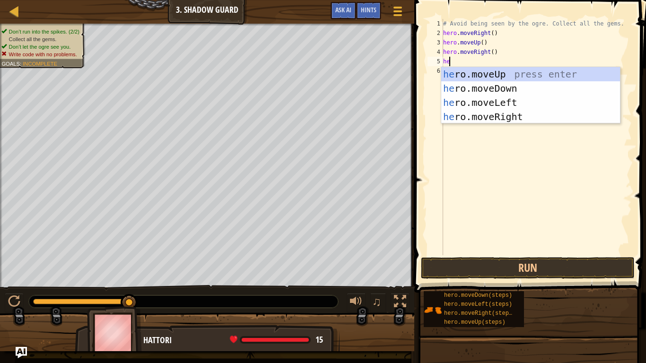
scroll to position [4, 0]
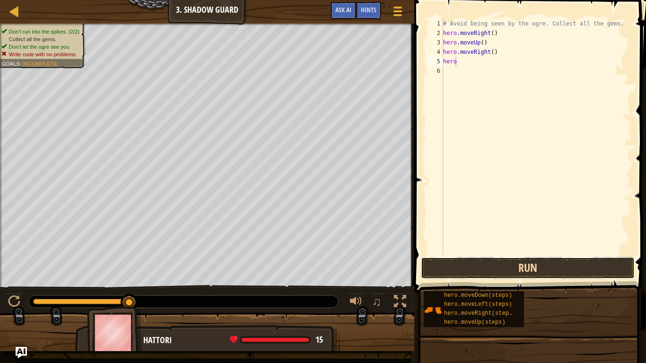
click at [510, 262] on button "Run" at bounding box center [528, 268] width 214 height 22
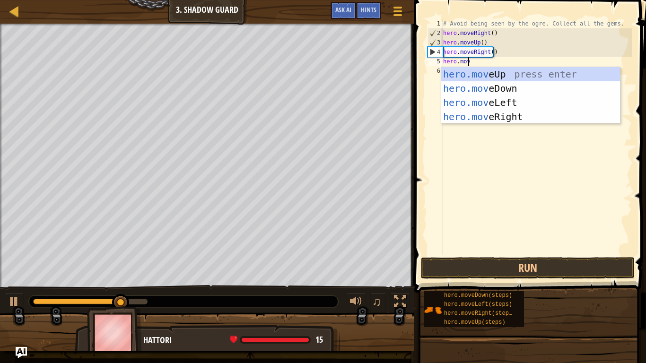
type textarea "hero.move"
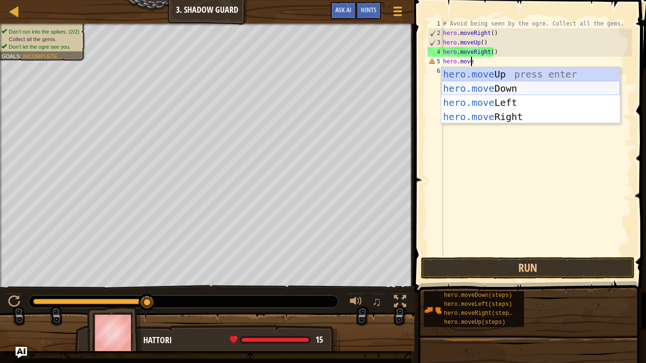
click at [501, 89] on div "hero.move Up press enter hero.move Down press enter hero.move Left press enter …" at bounding box center [530, 109] width 179 height 85
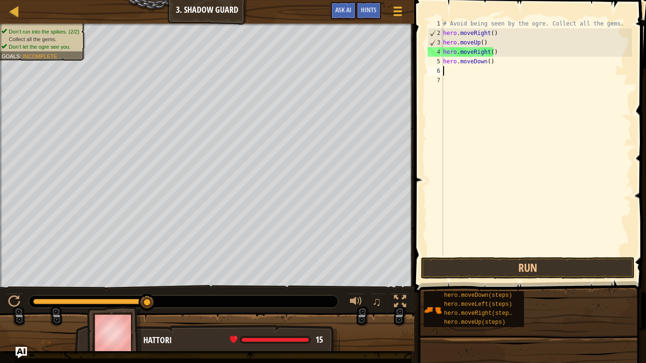
scroll to position [4, 0]
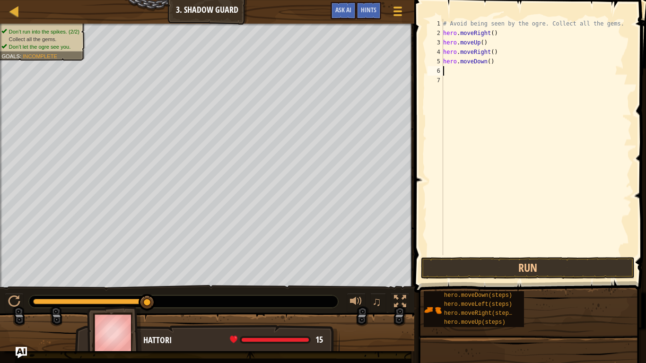
type textarea "h"
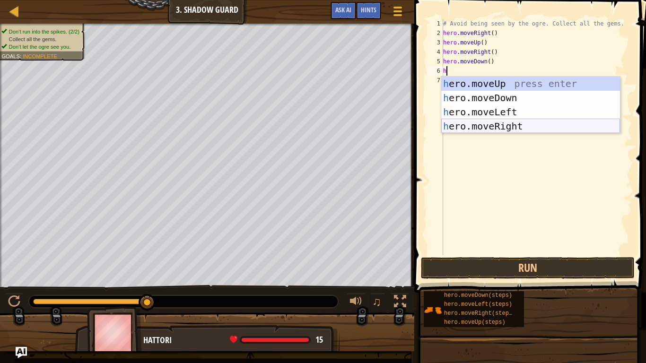
click at [514, 122] on div "h ero.moveUp press enter h ero.moveDown press enter h ero.moveLeft press enter …" at bounding box center [530, 119] width 179 height 85
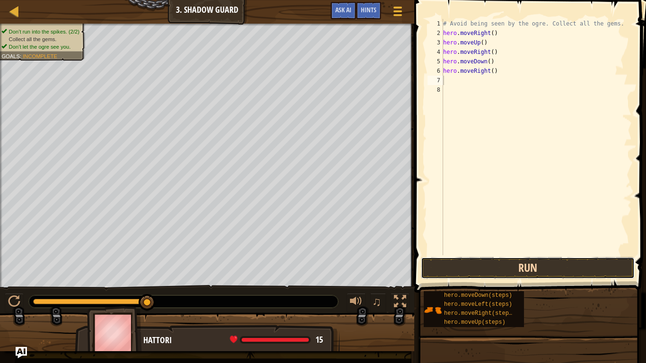
click at [476, 267] on button "Run" at bounding box center [528, 268] width 214 height 22
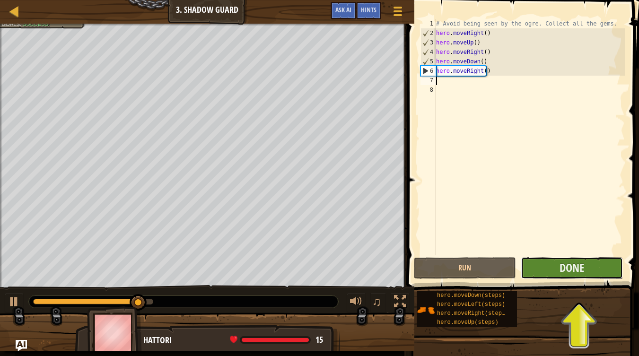
click at [557, 263] on button "Done" at bounding box center [572, 268] width 102 height 22
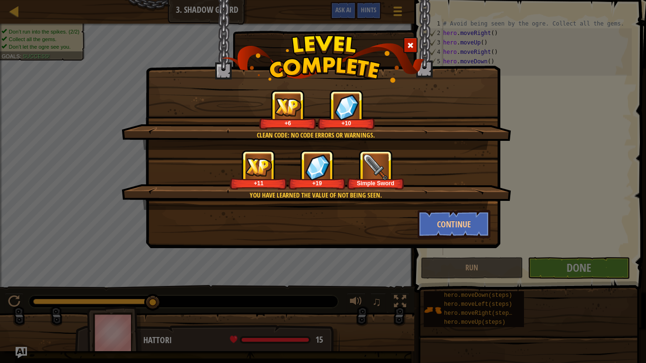
click at [374, 176] on img at bounding box center [376, 167] width 26 height 26
click at [452, 226] on button "Continue" at bounding box center [454, 224] width 73 height 28
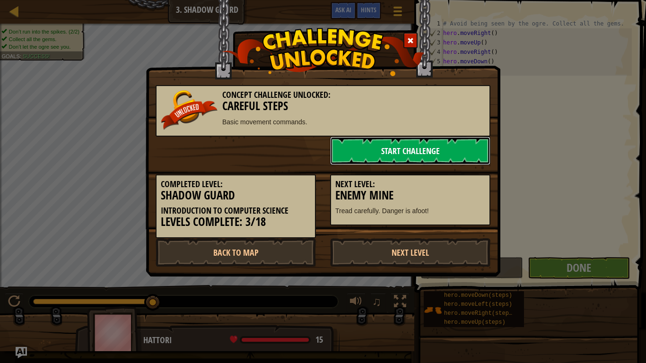
click at [378, 149] on link "Start Challenge" at bounding box center [410, 151] width 160 height 28
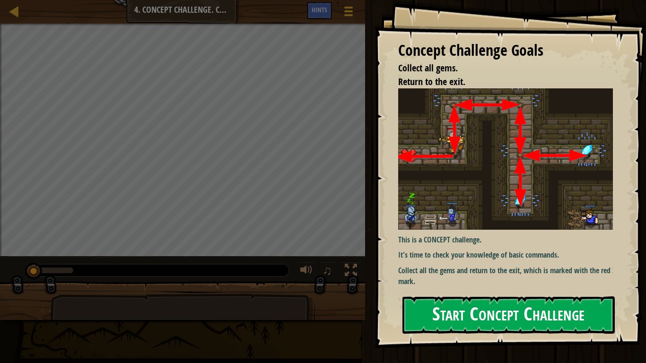
click at [477, 301] on button "Start Concept Challenge" at bounding box center [509, 315] width 212 height 37
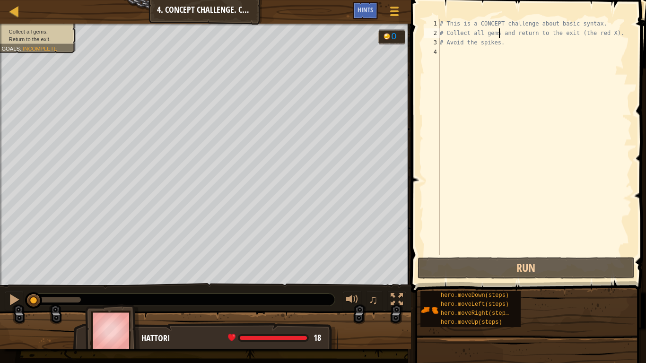
type textarea "# Avoid the spikes."
click at [364, 5] on div "Hints" at bounding box center [365, 11] width 25 height 18
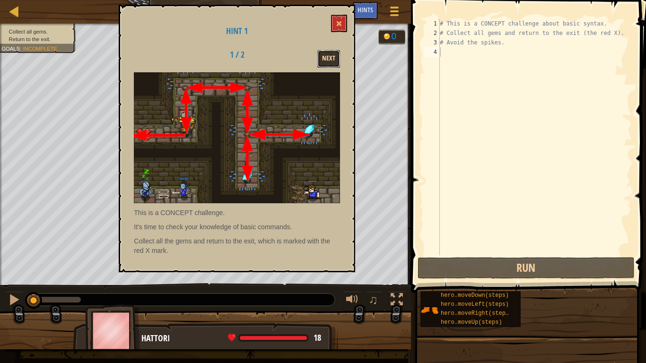
click at [333, 62] on button "Next" at bounding box center [328, 59] width 23 height 18
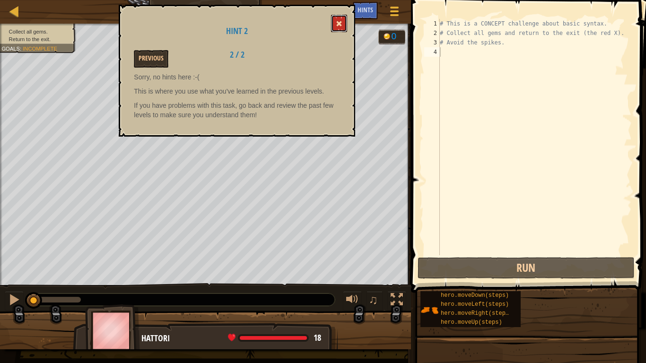
click at [341, 24] on span at bounding box center [339, 23] width 7 height 7
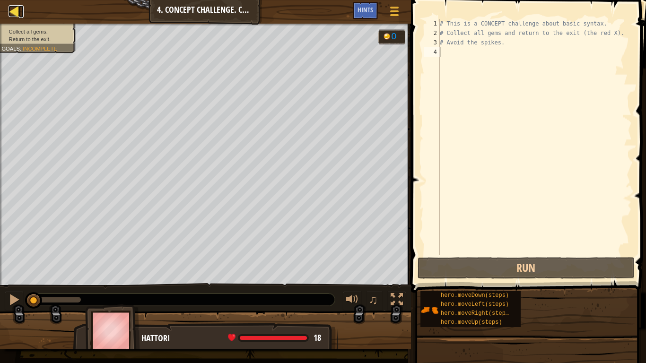
click at [9, 12] on div at bounding box center [15, 11] width 12 height 12
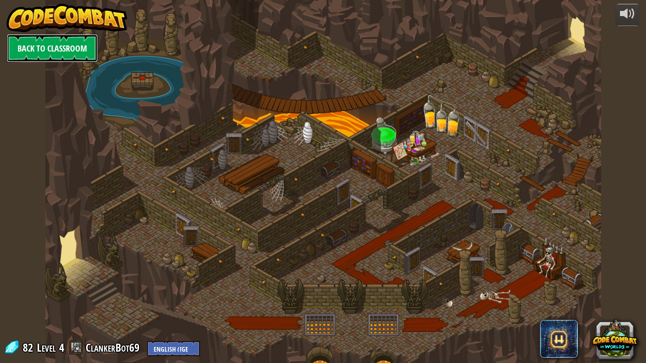
click at [61, 42] on link "Back to Classroom" at bounding box center [52, 48] width 91 height 28
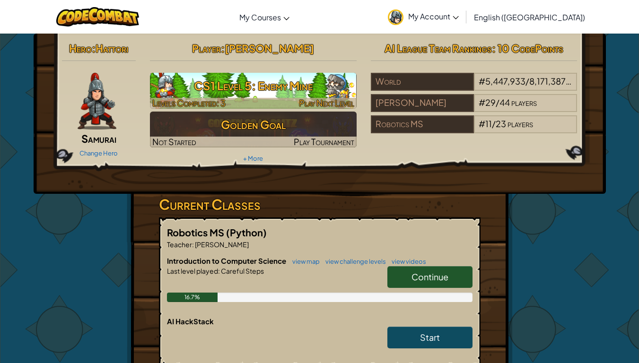
click at [211, 88] on h3 "CS1 Level 5: Enemy Mine" at bounding box center [253, 85] width 207 height 21
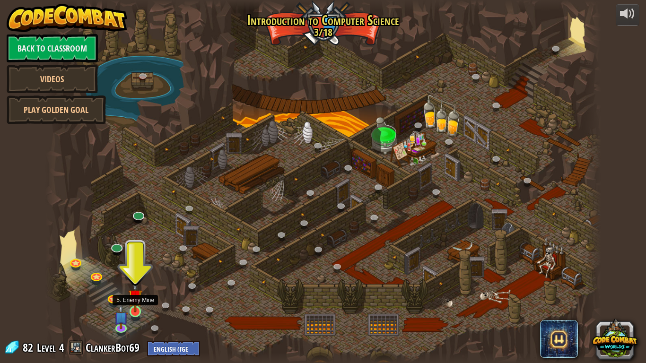
click at [134, 302] on img at bounding box center [135, 297] width 14 height 32
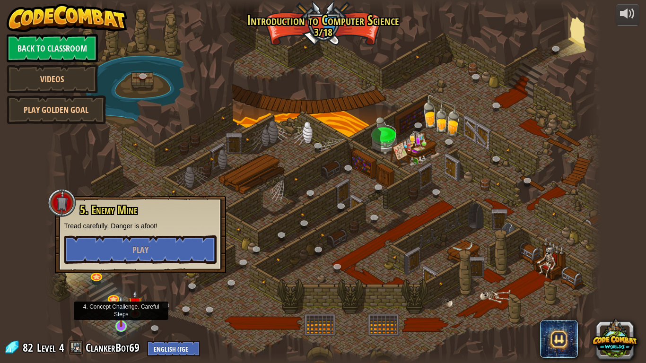
click at [123, 303] on img at bounding box center [121, 311] width 14 height 32
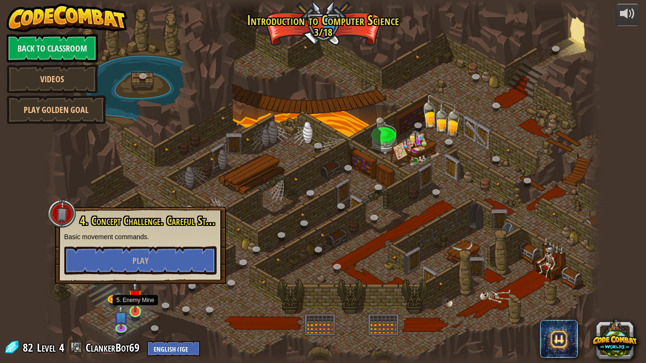
click at [133, 299] on img at bounding box center [135, 297] width 14 height 32
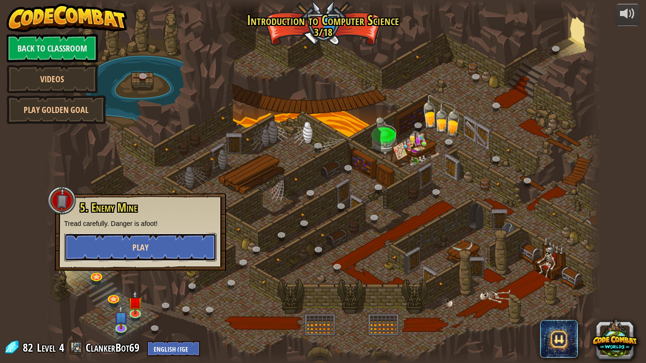
click at [168, 241] on button "Play" at bounding box center [140, 247] width 152 height 28
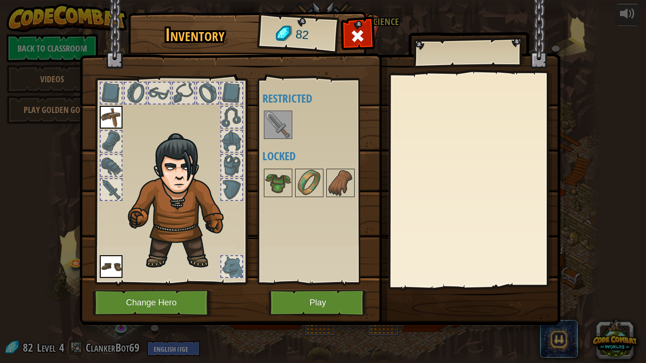
click at [281, 117] on img at bounding box center [278, 125] width 26 height 26
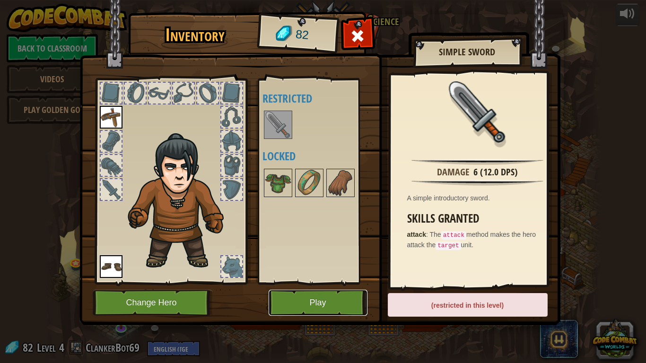
click at [300, 300] on button "Play" at bounding box center [318, 303] width 99 height 26
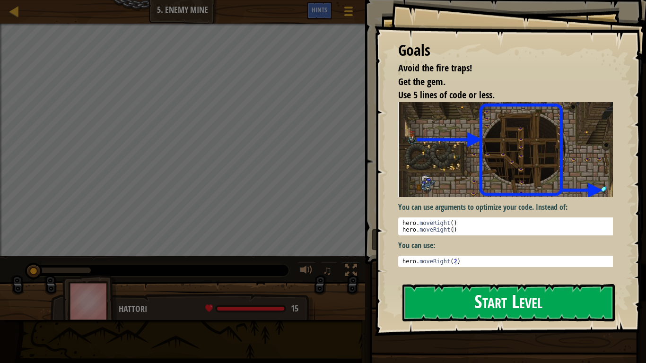
click at [506, 303] on button "Start Level" at bounding box center [509, 302] width 212 height 37
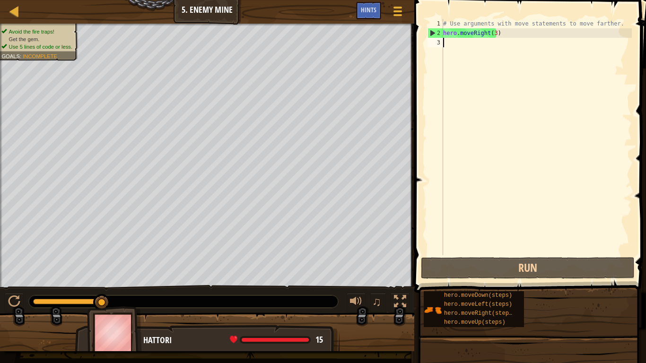
type textarea "M"
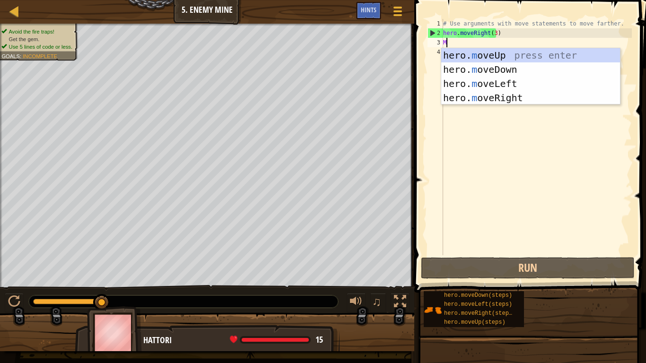
scroll to position [4, 0]
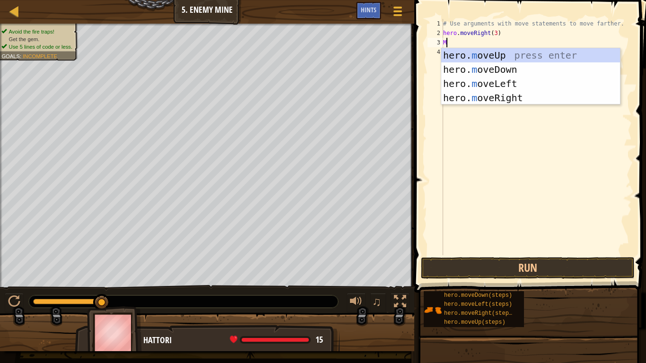
click at [466, 56] on div "hero. m oveUp press enter hero. m oveDown press enter hero. m oveLeft press ent…" at bounding box center [530, 90] width 179 height 85
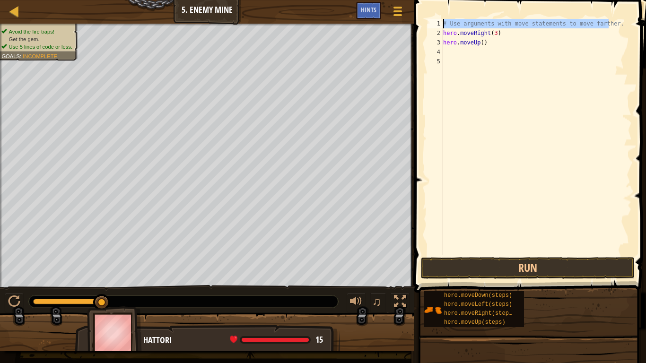
drag, startPoint x: 611, startPoint y: 24, endPoint x: 444, endPoint y: 25, distance: 167.5
click at [444, 25] on div "# Use arguments with move statements to move farther. hero . moveRight ( 3 ) he…" at bounding box center [536, 146] width 191 height 255
type textarea "# Use arguments with move statements to move farther."
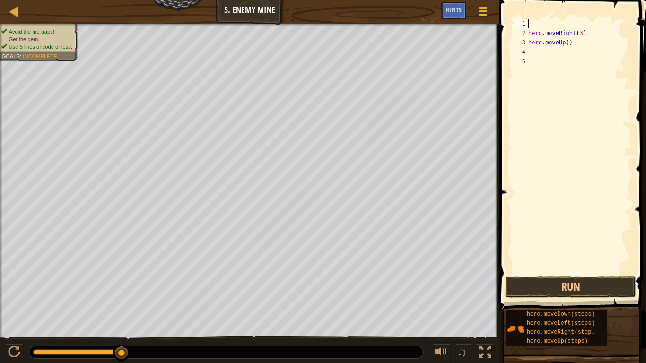
click at [528, 35] on div "hero . moveRight ( 3 ) hero . moveUp ( )" at bounding box center [578, 156] width 105 height 274
click at [566, 35] on div "hero . moveRight ( 3 ) hero . moveUp ( )" at bounding box center [578, 156] width 105 height 274
type textarea "hero.moveUp()"
click at [532, 45] on div "hero . moveRight ( 3 ) hero . moveUp ( )" at bounding box center [578, 156] width 105 height 274
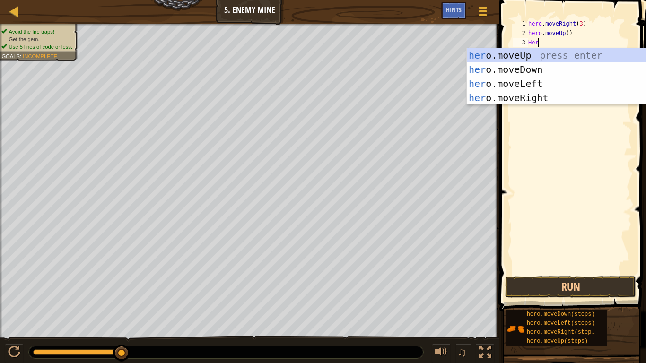
scroll to position [4, 0]
type textarea "Hero"
click at [537, 93] on div "hero .moveUp press enter hero .moveDown press enter hero .moveLeft press enter …" at bounding box center [556, 90] width 179 height 85
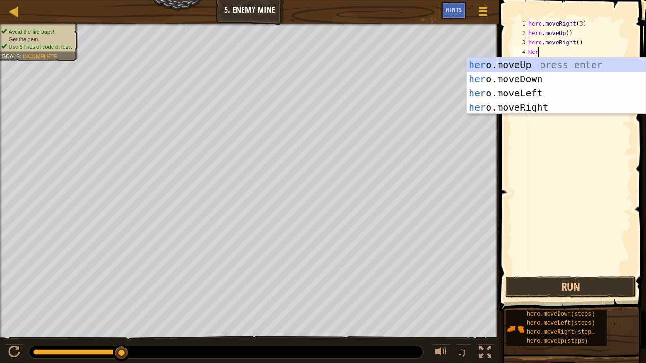
type textarea "Hero"
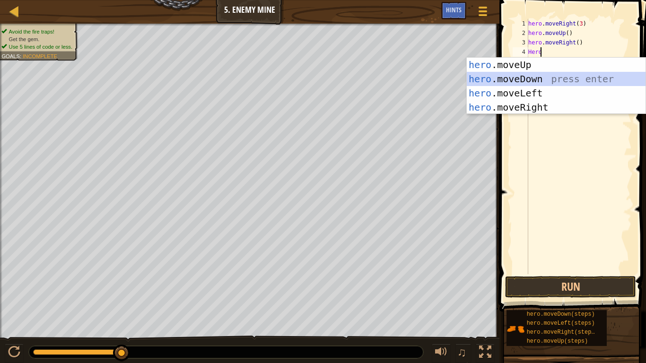
click at [539, 75] on div "hero .moveUp press enter hero .moveDown press enter hero .moveLeft press enter …" at bounding box center [556, 100] width 179 height 85
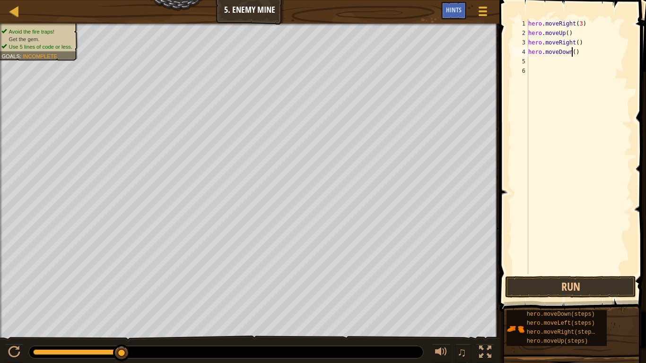
click at [571, 53] on div "hero . moveRight ( 3 ) hero . moveUp ( ) hero . moveRight ( ) hero . moveDown (…" at bounding box center [578, 156] width 105 height 274
type textarea "hero.moveDown(4)"
click at [544, 286] on button "Run" at bounding box center [570, 287] width 131 height 22
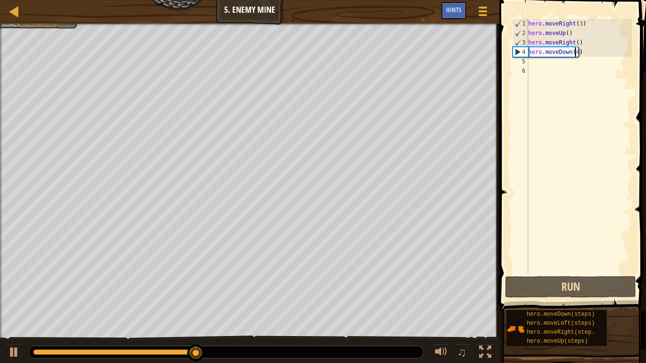
click at [536, 62] on div "hero . moveRight ( 3 ) hero . moveUp ( ) hero . moveRight ( ) hero . moveDown (…" at bounding box center [578, 156] width 105 height 274
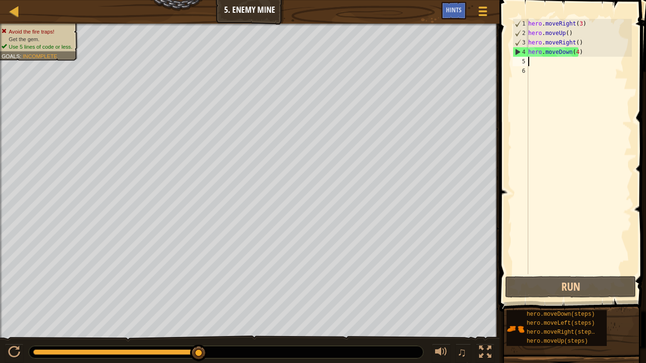
type textarea "m"
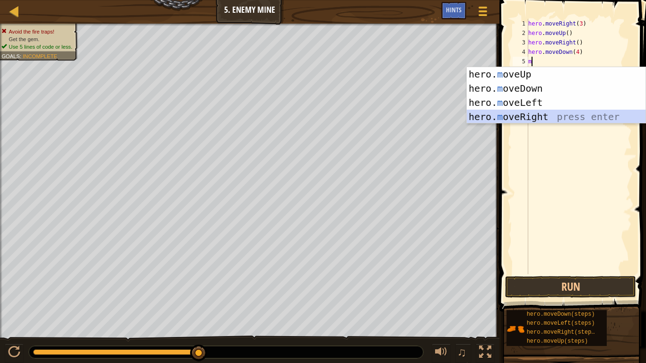
click at [556, 113] on div "hero. m oveUp press enter hero. m oveDown press enter hero. m oveLeft press ent…" at bounding box center [556, 109] width 179 height 85
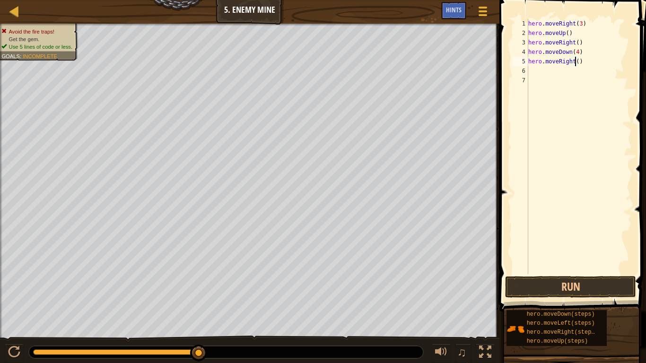
click at [574, 64] on div "hero . moveRight ( 3 ) hero . moveUp ( ) hero . moveRight ( ) hero . moveDown (…" at bounding box center [578, 156] width 105 height 274
click at [568, 289] on button "Run" at bounding box center [570, 287] width 131 height 22
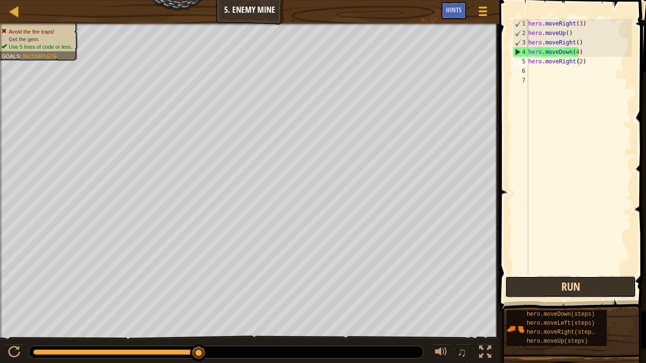
click at [568, 289] on button "Run" at bounding box center [570, 287] width 131 height 22
click at [576, 51] on div "hero . moveRight ( 3 ) hero . moveUp ( ) hero . moveRight ( ) hero . moveDown (…" at bounding box center [578, 156] width 105 height 274
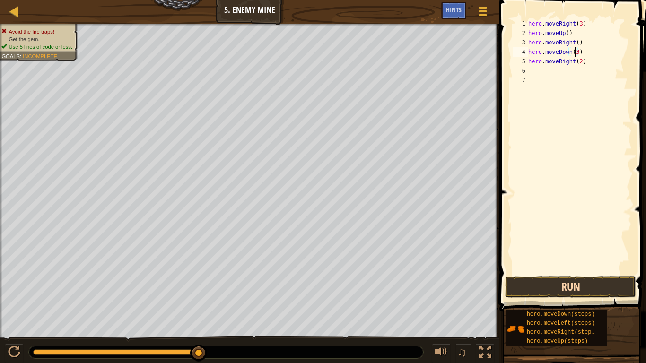
type textarea "hero.moveDown(3)"
click at [590, 285] on button "Run" at bounding box center [570, 287] width 131 height 22
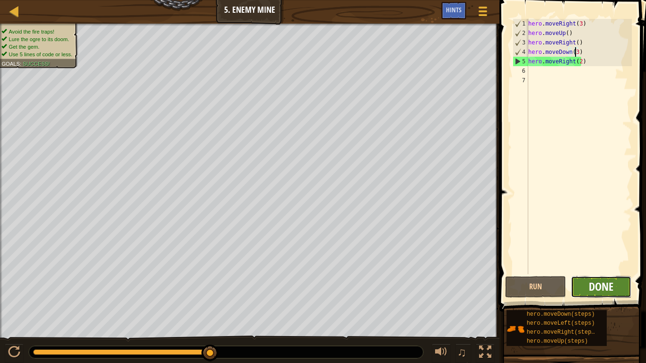
click at [610, 287] on span "Done" at bounding box center [601, 286] width 25 height 15
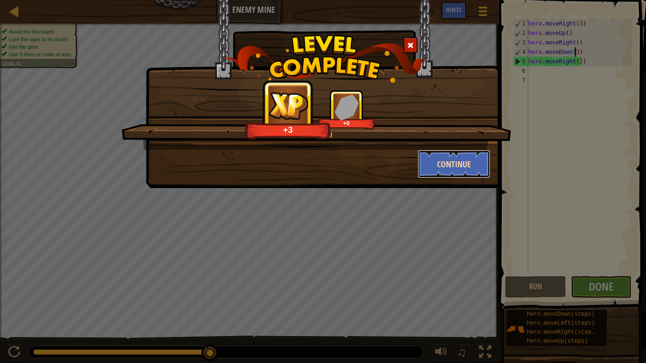
click at [459, 160] on button "Continue" at bounding box center [454, 164] width 73 height 28
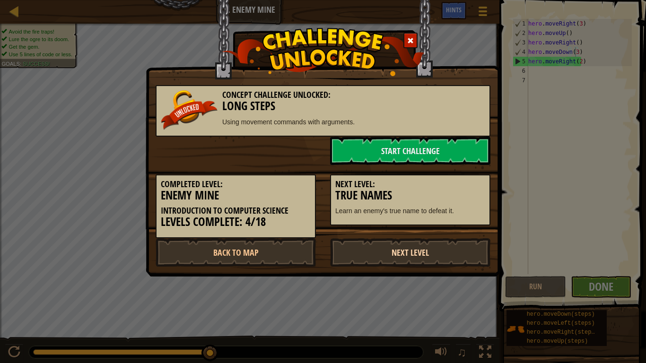
click at [422, 249] on link "Next Level" at bounding box center [410, 252] width 160 height 28
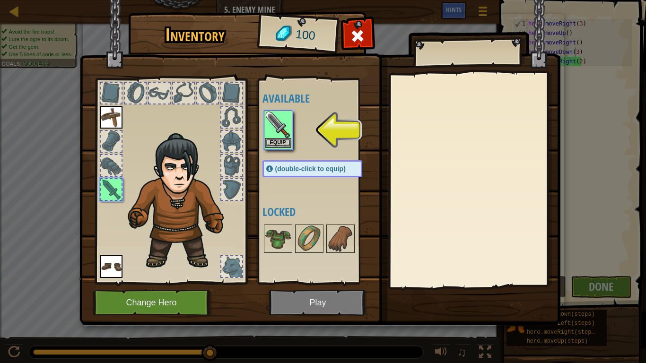
click at [282, 124] on img at bounding box center [278, 125] width 26 height 26
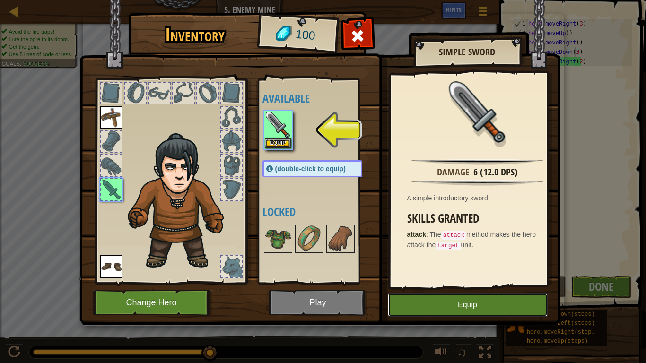
click at [464, 303] on button "Equip" at bounding box center [468, 305] width 160 height 24
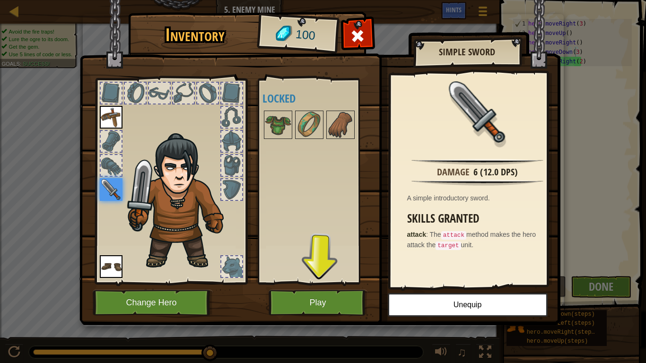
click at [328, 303] on img at bounding box center [319, 153] width 481 height 343
click at [312, 299] on button "Play" at bounding box center [318, 303] width 99 height 26
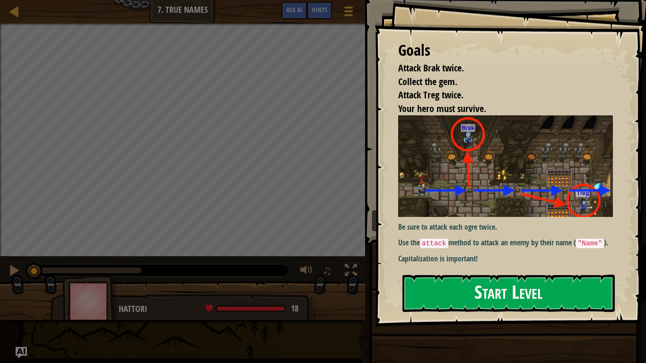
click at [478, 288] on button "Start Level" at bounding box center [509, 293] width 212 height 37
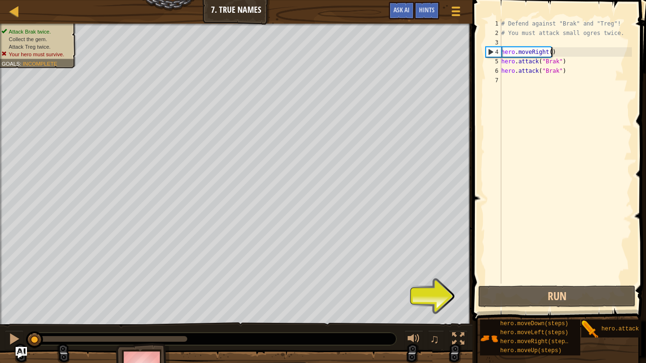
click at [555, 51] on div "# Defend against "Brak" and "Treg"! # You must attack small ogres twice. hero .…" at bounding box center [566, 161] width 132 height 284
type textarea "hero.moveRight()"
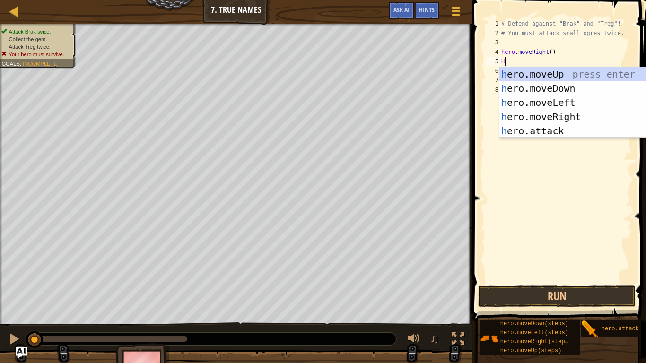
scroll to position [4, 0]
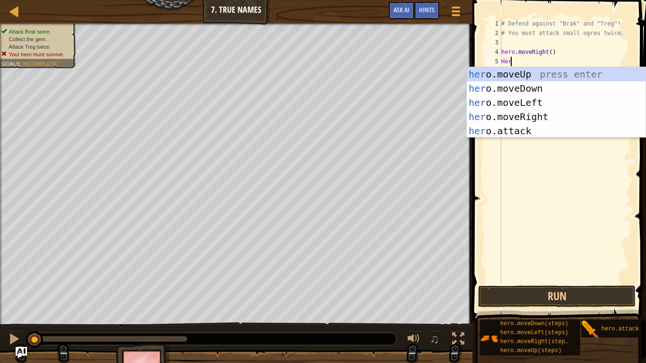
type textarea "Hero"
click at [516, 72] on div "hero .moveUp press enter hero .moveDown press enter hero .moveLeft press enter …" at bounding box center [556, 116] width 179 height 99
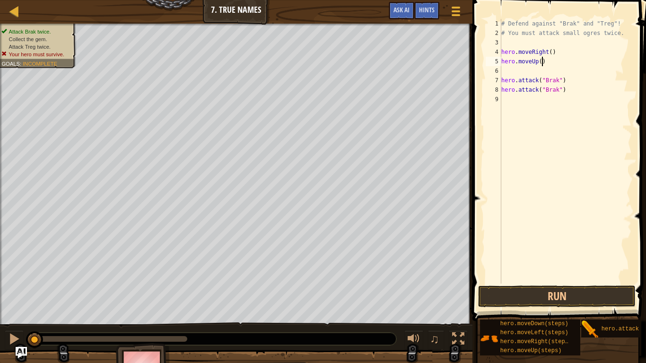
click at [542, 61] on div "# Defend against "Brak" and "Treg"! # You must attack small ogres twice. hero .…" at bounding box center [566, 161] width 132 height 284
click at [539, 61] on div "# Defend against "Brak" and "Treg"! # You must attack small ogres twice. hero .…" at bounding box center [566, 161] width 132 height 284
click at [503, 84] on div "# Defend against "Brak" and "Treg"! # You must attack small ogres twice. hero .…" at bounding box center [566, 161] width 132 height 284
click at [501, 84] on div "7" at bounding box center [494, 80] width 16 height 9
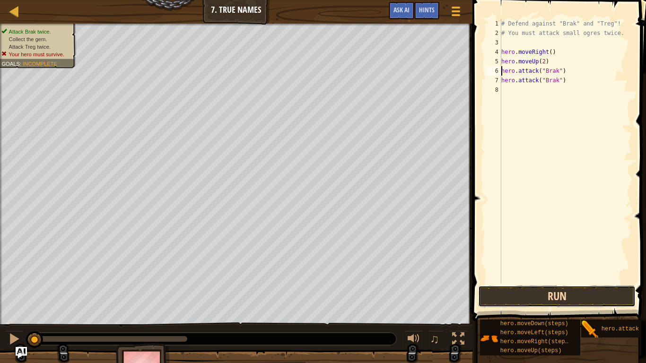
click at [569, 298] on button "Run" at bounding box center [557, 297] width 158 height 22
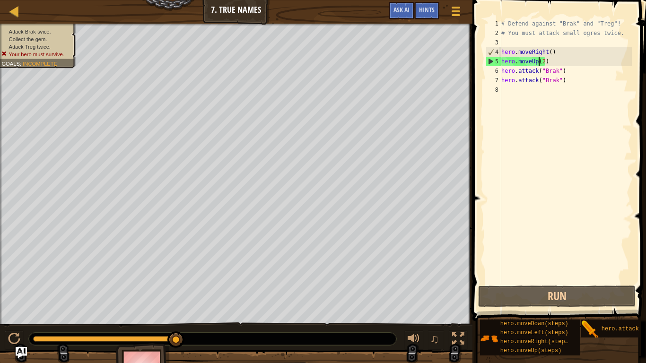
click at [539, 62] on div "# Defend against "Brak" and "Treg"! # You must attack small ogres twice. hero .…" at bounding box center [566, 161] width 132 height 284
click at [542, 62] on div "# Defend against "Brak" and "Treg"! # You must attack small ogres twice. hero .…" at bounding box center [566, 161] width 132 height 284
type textarea "hero.moveUp()"
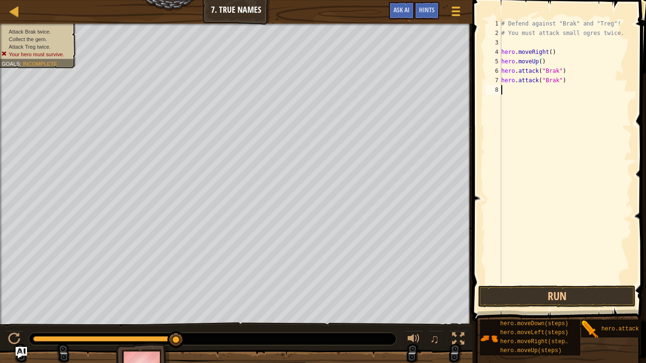
click at [534, 115] on div "# Defend against "Brak" and "Treg"! # You must attack small ogres twice. hero .…" at bounding box center [566, 161] width 132 height 284
click at [524, 302] on button "Run" at bounding box center [557, 297] width 158 height 22
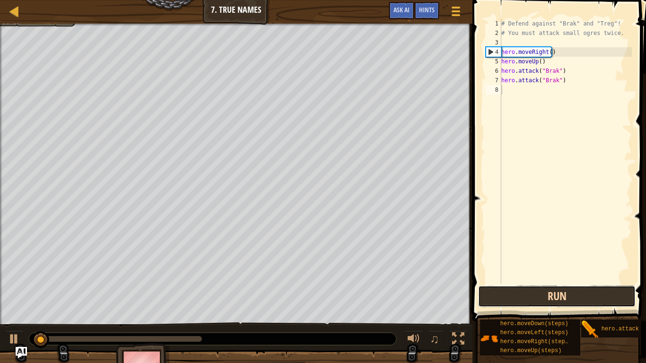
click at [524, 302] on button "Run" at bounding box center [557, 297] width 158 height 22
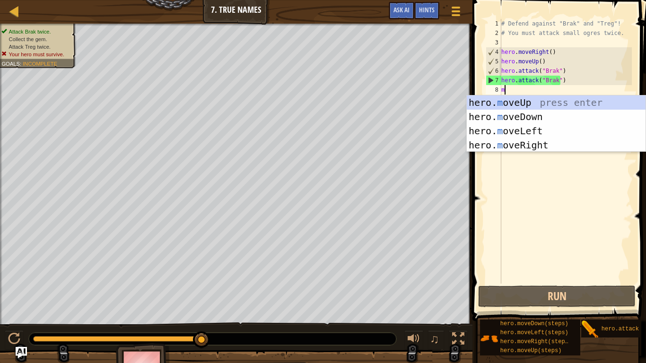
type textarea "m"
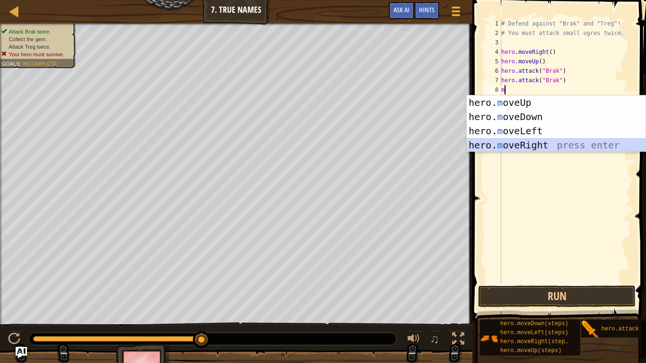
click at [502, 147] on div "hero. m oveUp press enter hero. m oveDown press enter hero. m oveLeft press ent…" at bounding box center [556, 138] width 179 height 85
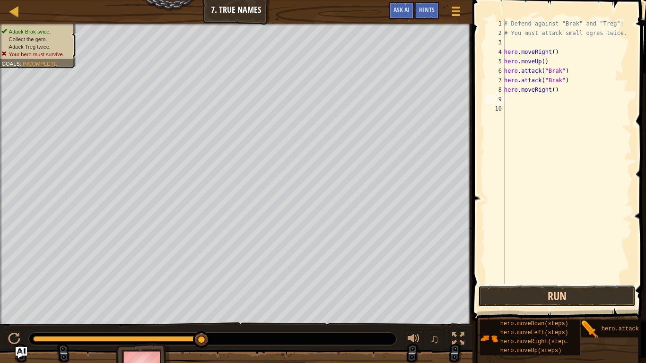
click at [565, 298] on button "Run" at bounding box center [557, 297] width 158 height 22
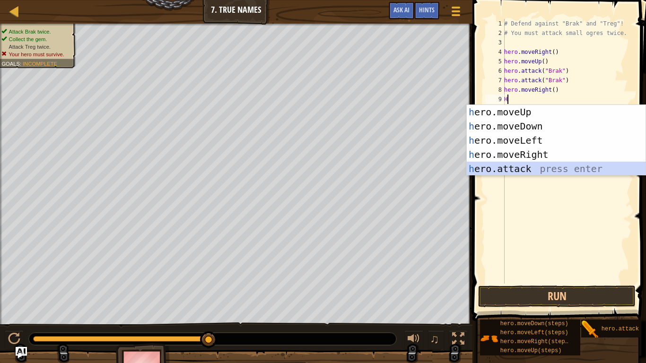
click at [508, 169] on div "h ero.moveUp press enter h ero.moveDown press enter h ero.moveLeft press enter …" at bounding box center [556, 154] width 179 height 99
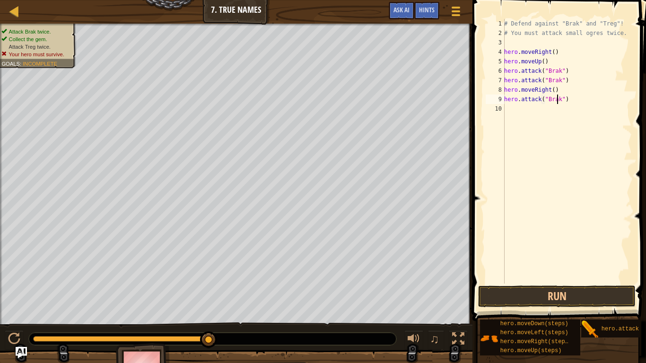
scroll to position [4, 4]
click at [558, 290] on button "Run" at bounding box center [557, 297] width 158 height 22
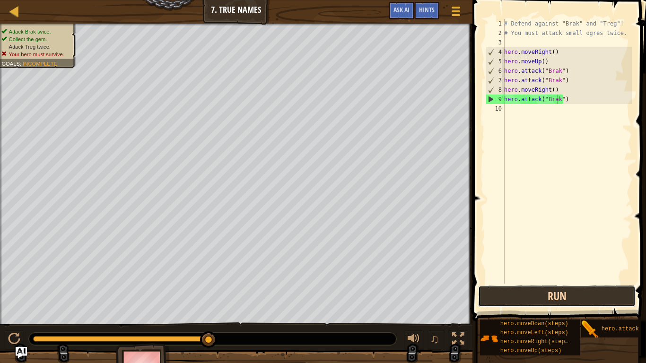
click at [543, 298] on button "Run" at bounding box center [557, 297] width 158 height 22
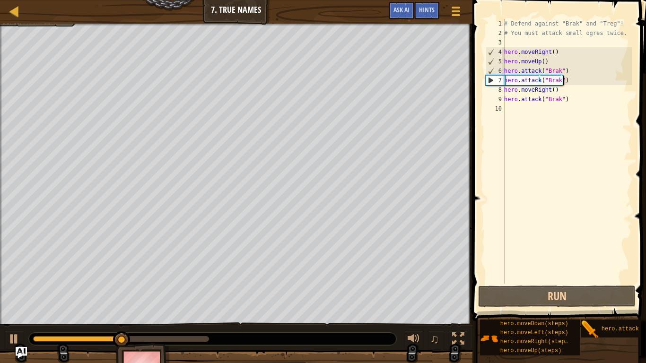
click at [577, 81] on div "# Defend against "Brak" and "Treg"! # You must attack small ogres twice. hero .…" at bounding box center [567, 161] width 130 height 284
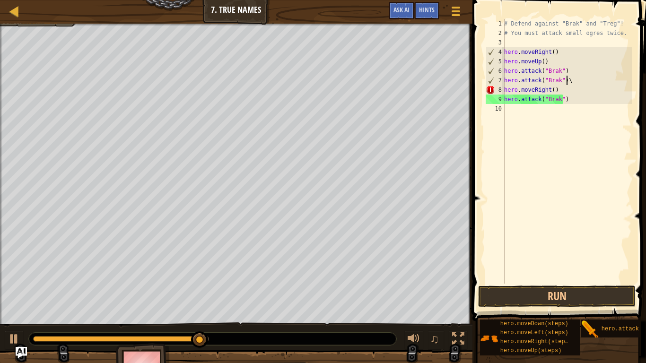
click at [577, 81] on div "# Defend against "Brak" and "Treg"! # You must attack small ogres twice. hero .…" at bounding box center [567, 161] width 130 height 284
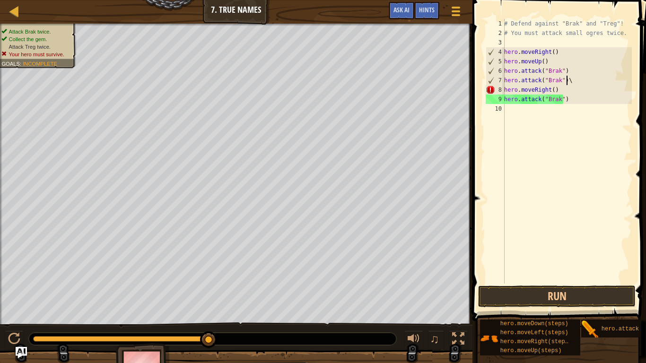
click at [569, 81] on div "# Defend against "Brak" and "Treg"! # You must attack small ogres twice. hero .…" at bounding box center [567, 161] width 130 height 284
type textarea "h"
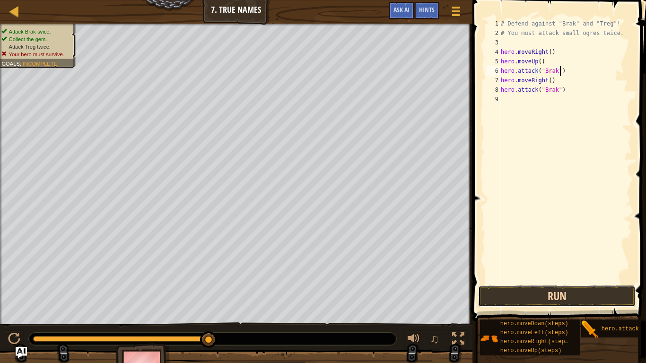
click at [586, 294] on button "Run" at bounding box center [557, 297] width 158 height 22
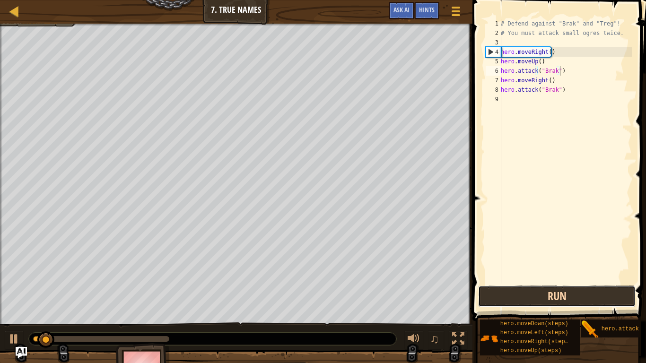
click at [548, 297] on button "Run" at bounding box center [557, 297] width 158 height 22
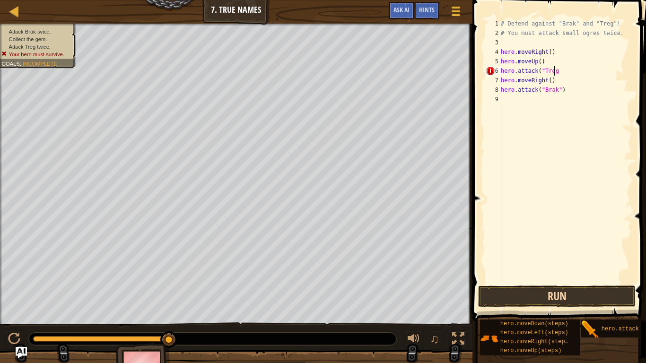
scroll to position [4, 4]
click at [539, 293] on button "Run" at bounding box center [557, 297] width 158 height 22
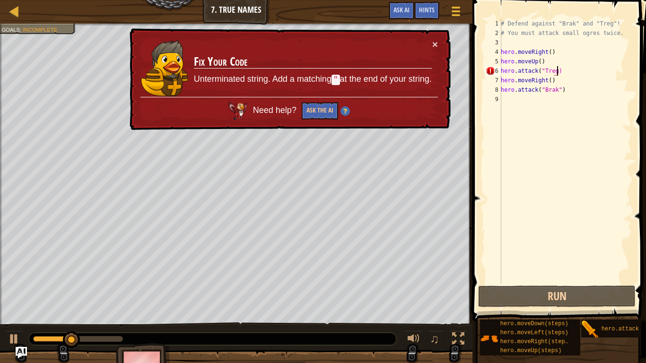
click at [556, 72] on div "# Defend against "Brak" and "Treg"! # You must attack small ogres twice. hero .…" at bounding box center [565, 161] width 133 height 284
click at [555, 72] on div "# Defend against "Brak" and "Treg"! # You must attack small ogres twice. hero .…" at bounding box center [565, 161] width 133 height 284
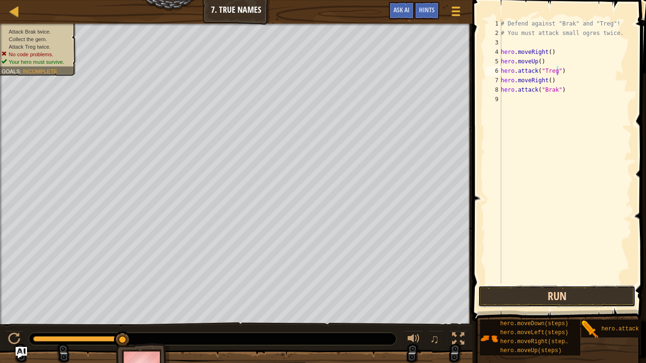
click at [557, 300] on button "Run" at bounding box center [557, 297] width 158 height 22
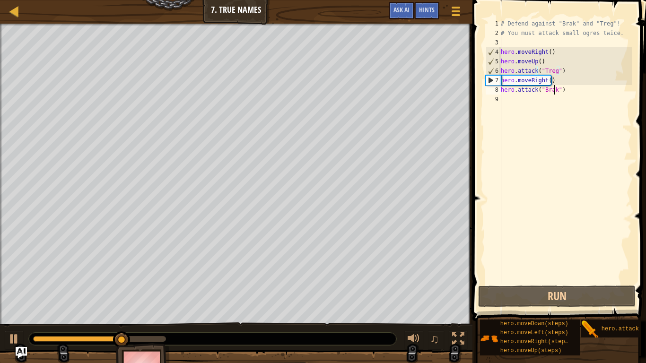
click at [554, 93] on div "# Defend against "Brak" and "Treg"! # You must attack small ogres twice. hero .…" at bounding box center [565, 161] width 133 height 284
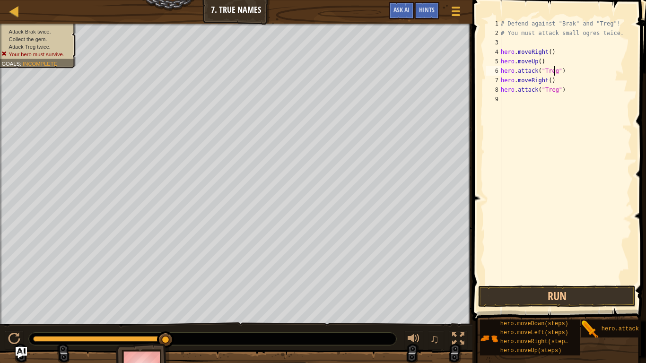
click at [553, 73] on div "# Defend against "Brak" and "Treg"! # You must attack small ogres twice. hero .…" at bounding box center [565, 161] width 133 height 284
click at [563, 289] on button "Run" at bounding box center [557, 297] width 158 height 22
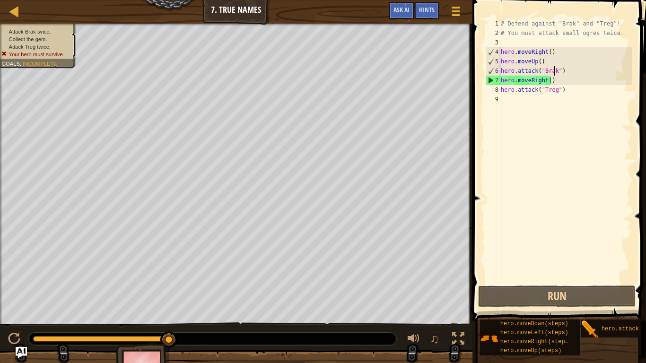
click at [567, 91] on div "# Defend against "Brak" and "Treg"! # You must attack small ogres twice. hero .…" at bounding box center [565, 161] width 133 height 284
type textarea "hero.attack("Treg")"
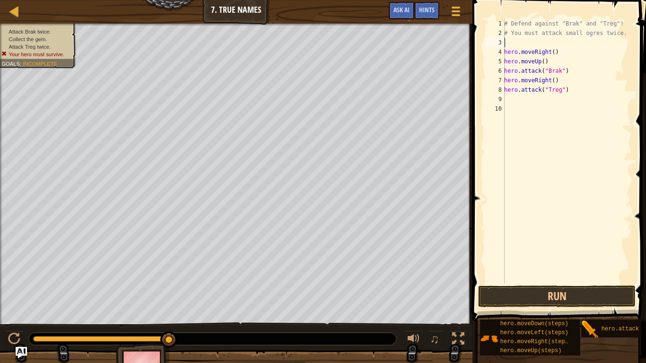
click at [531, 42] on div "# Defend against "Brak" and "Treg"! # You must attack small ogres twice. hero .…" at bounding box center [567, 161] width 130 height 284
click at [540, 289] on button "Run" at bounding box center [557, 297] width 158 height 22
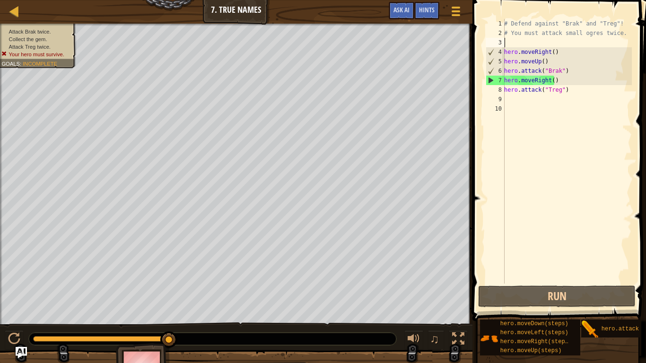
click at [566, 71] on div "# Defend against "Brak" and "Treg"! # You must attack small ogres twice. hero .…" at bounding box center [567, 161] width 130 height 284
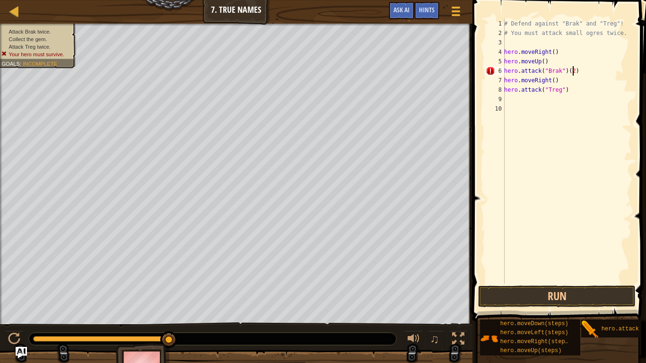
scroll to position [4, 5]
click at [533, 295] on button "Run" at bounding box center [557, 297] width 158 height 22
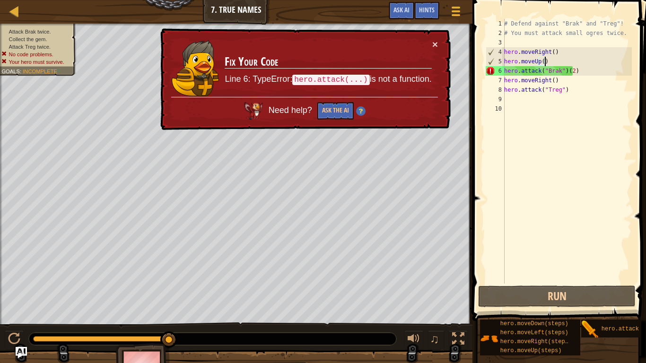
click at [547, 64] on div "# Defend against "Brak" and "Treg"! # You must attack small ogres twice. hero .…" at bounding box center [567, 161] width 130 height 284
click at [575, 75] on div "# Defend against "Brak" and "Treg"! # You must attack small ogres twice. hero .…" at bounding box center [567, 161] width 130 height 284
type textarea "hero.attack("Brak")"
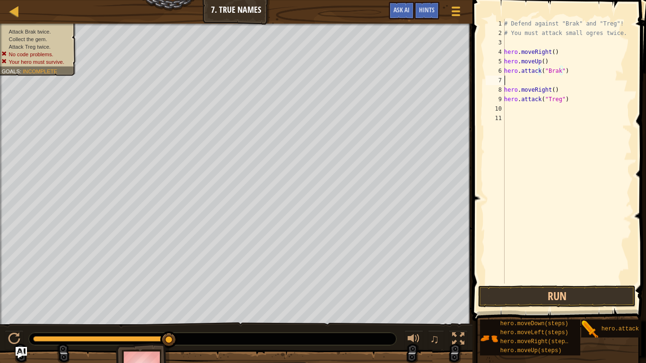
scroll to position [4, 0]
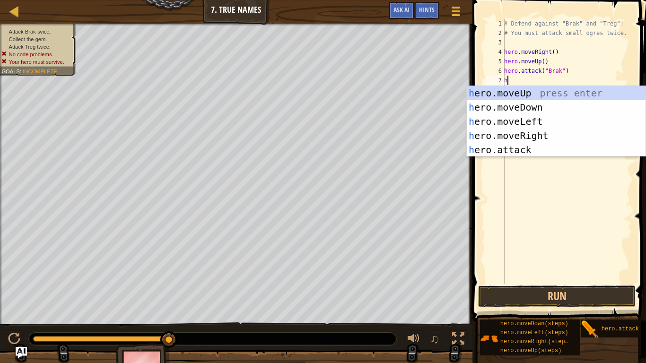
type textarea "h"
click at [517, 89] on div "h ero.moveUp press enter h ero.moveDown press enter h ero.moveLeft press enter …" at bounding box center [556, 135] width 179 height 99
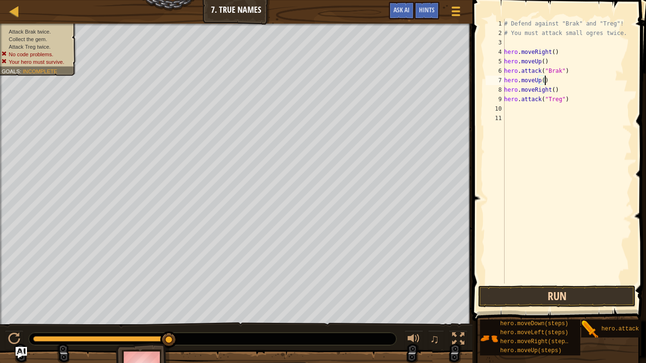
type textarea "hero.moveUp()"
click at [505, 295] on button "Run" at bounding box center [557, 297] width 158 height 22
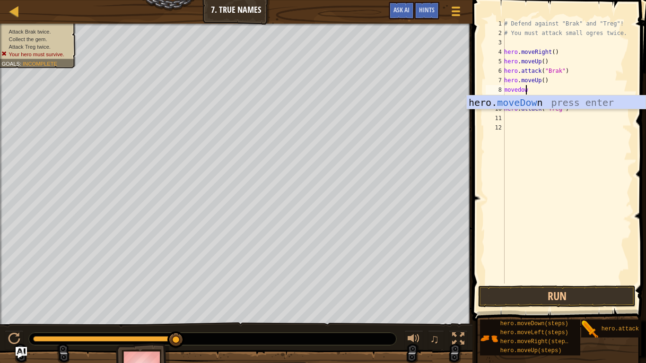
type textarea "movedown"
click at [525, 99] on div "hero. moveDown press enter" at bounding box center [556, 117] width 179 height 43
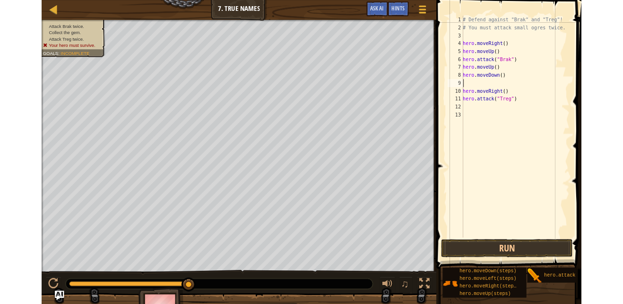
scroll to position [4, 0]
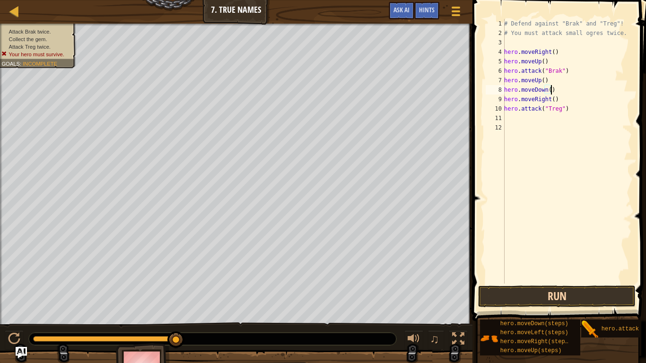
type textarea "hero.moveDown()"
click at [555, 294] on button "Run" at bounding box center [557, 297] width 158 height 22
